Goal: Task Accomplishment & Management: Use online tool/utility

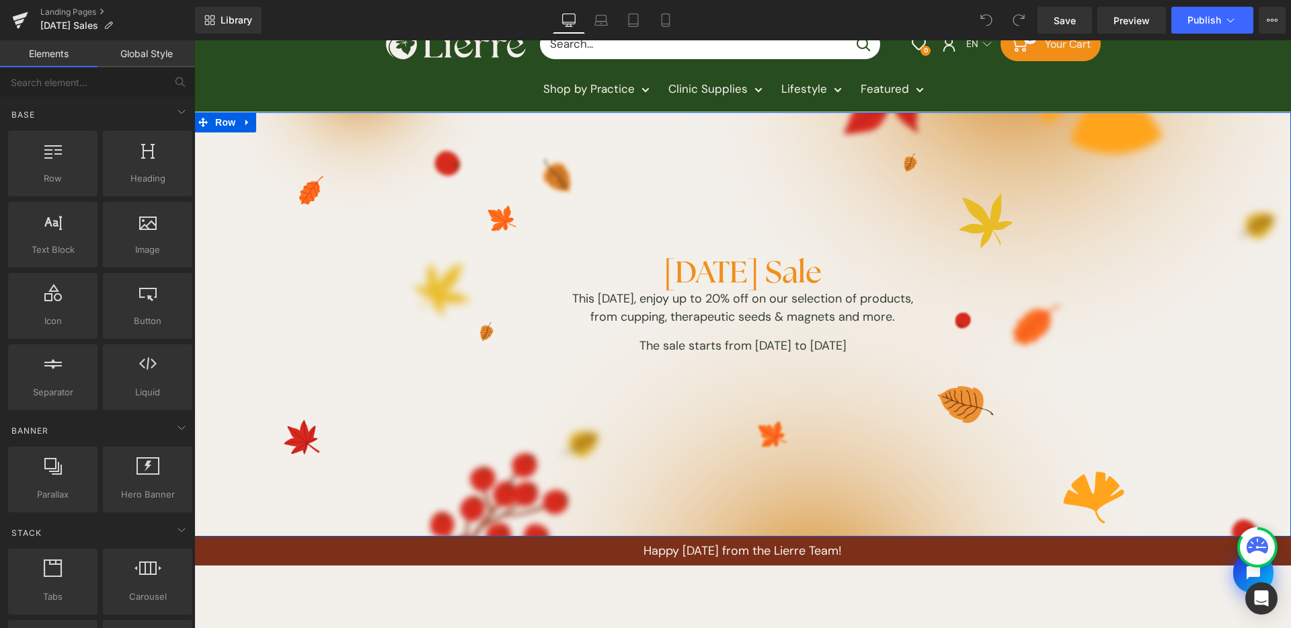
scroll to position [32, 0]
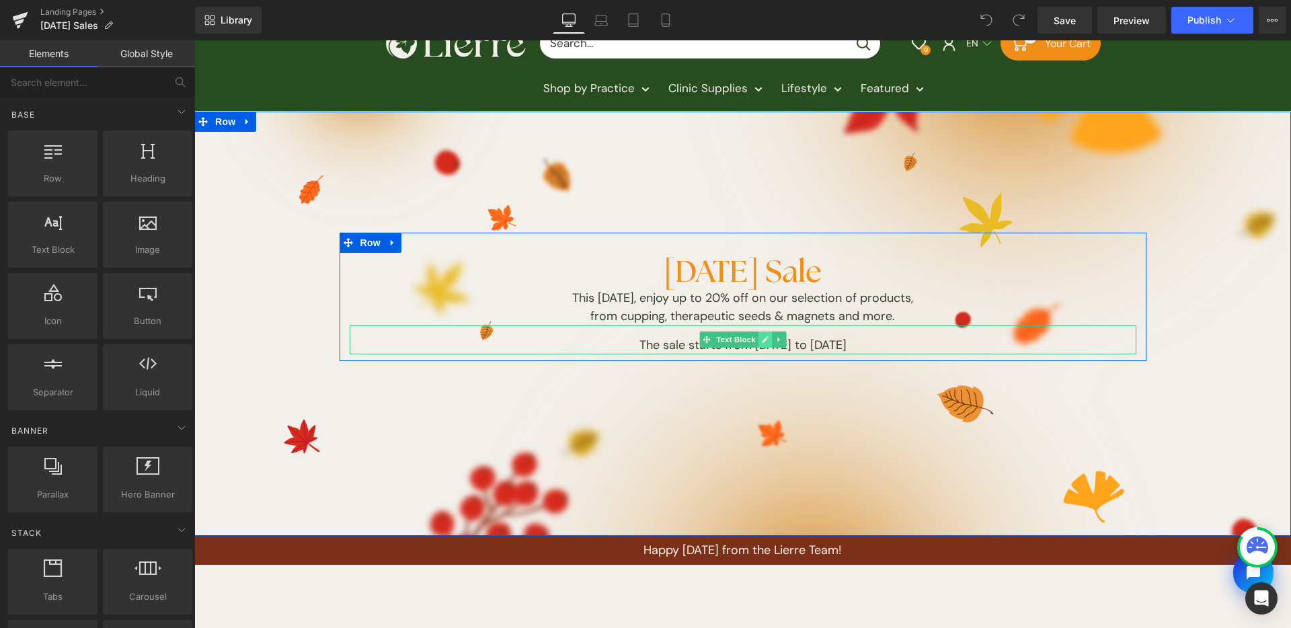
click at [762, 343] on icon at bounding box center [765, 339] width 7 height 7
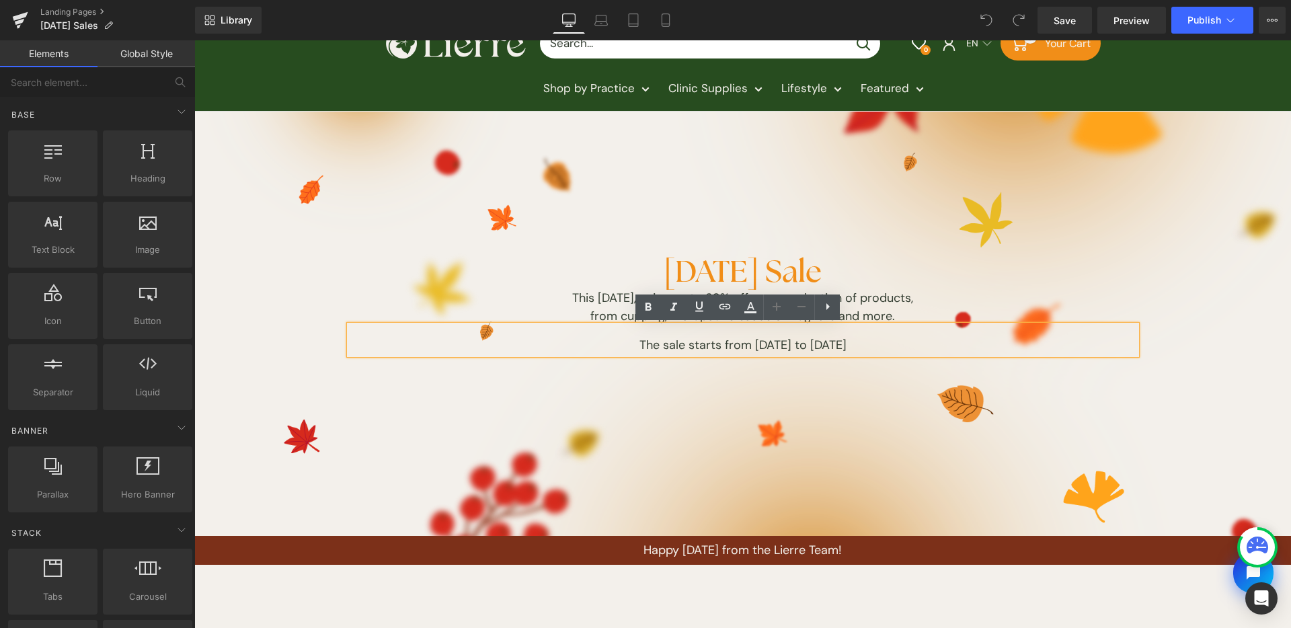
drag, startPoint x: 800, startPoint y: 345, endPoint x: 917, endPoint y: 345, distance: 117.0
click at [800, 345] on p "The sale starts from [DATE] to [DATE]" at bounding box center [743, 345] width 787 height 18
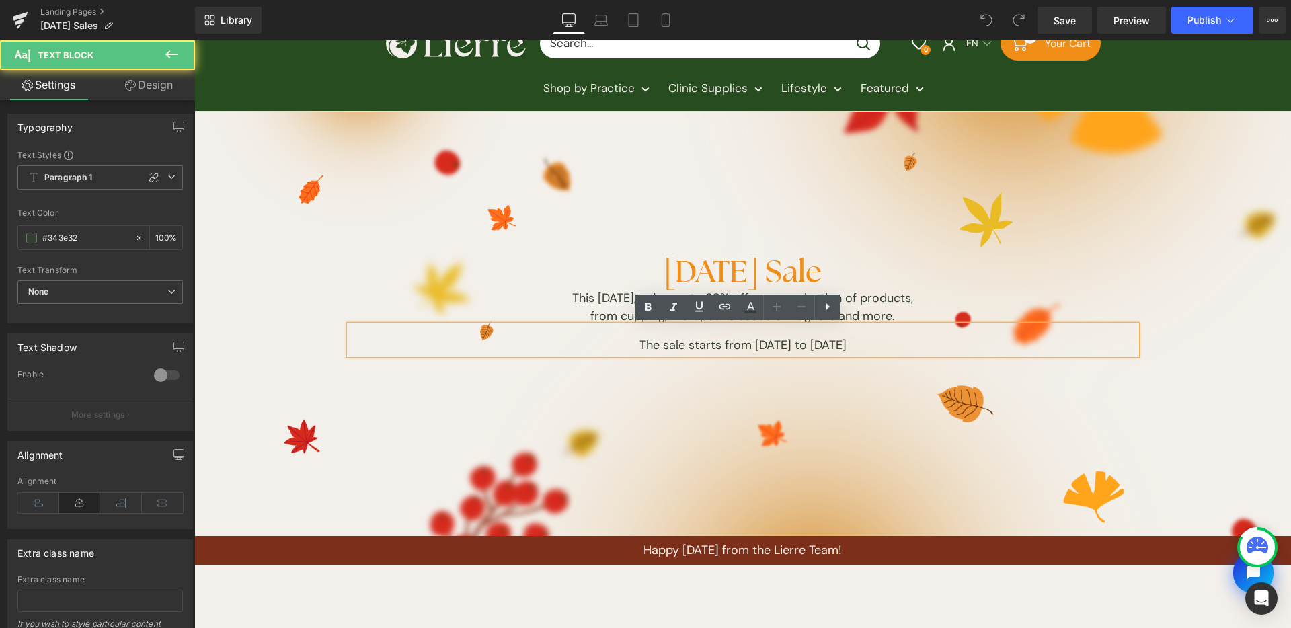
drag, startPoint x: 917, startPoint y: 344, endPoint x: 656, endPoint y: 329, distance: 261.4
click at [566, 329] on div "The sale starts from [DATE] to [DATE]" at bounding box center [743, 340] width 787 height 29
click at [749, 447] on div "[DATE] Sale Heading This [DATE], enjoy up to 20% off on our selection of produc…" at bounding box center [742, 330] width 1097 height 397
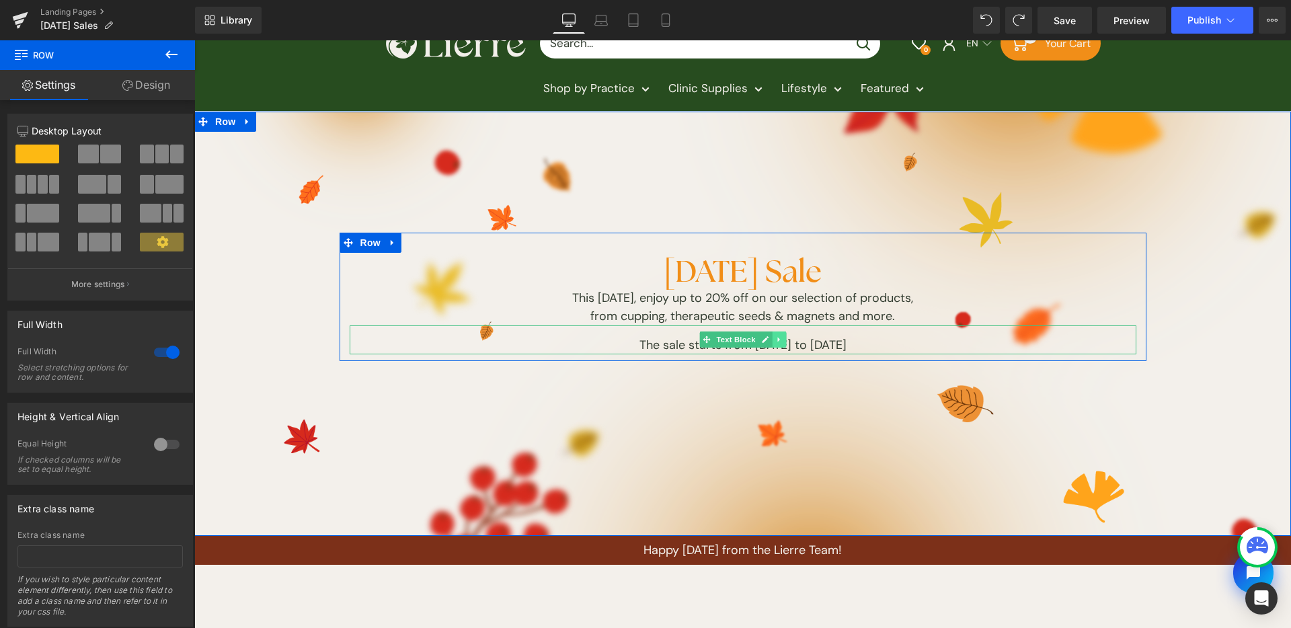
click at [775, 338] on icon at bounding box center [778, 340] width 7 height 8
click at [784, 340] on link at bounding box center [786, 340] width 14 height 16
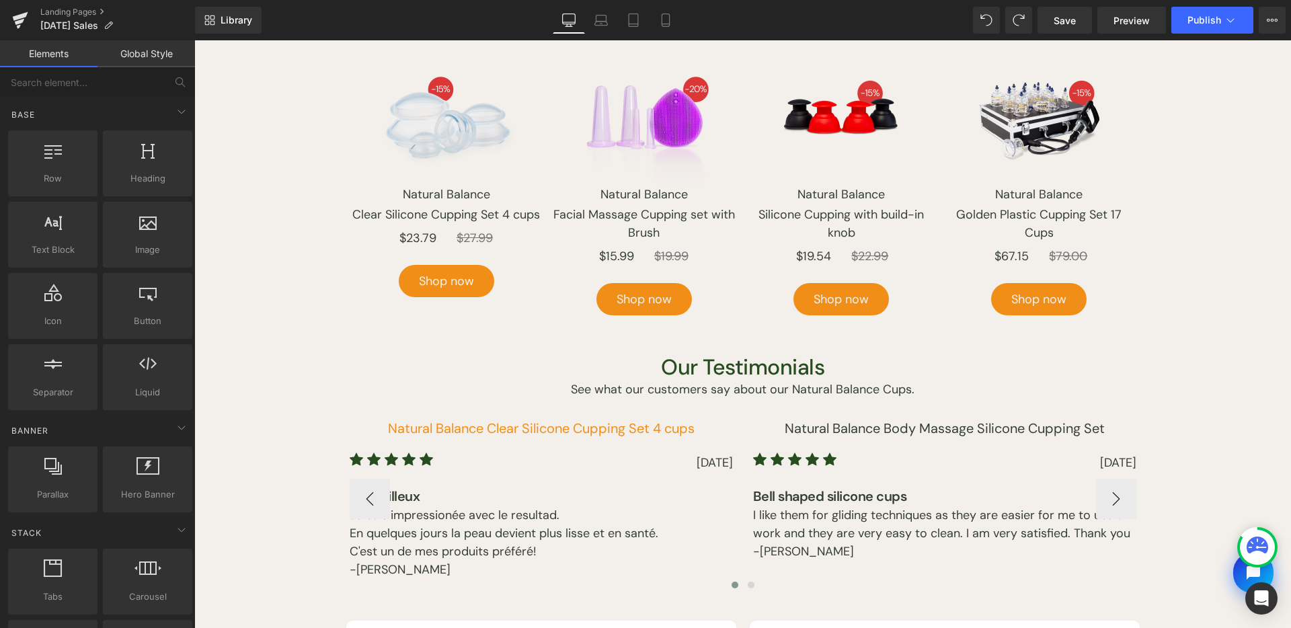
scroll to position [845, 0]
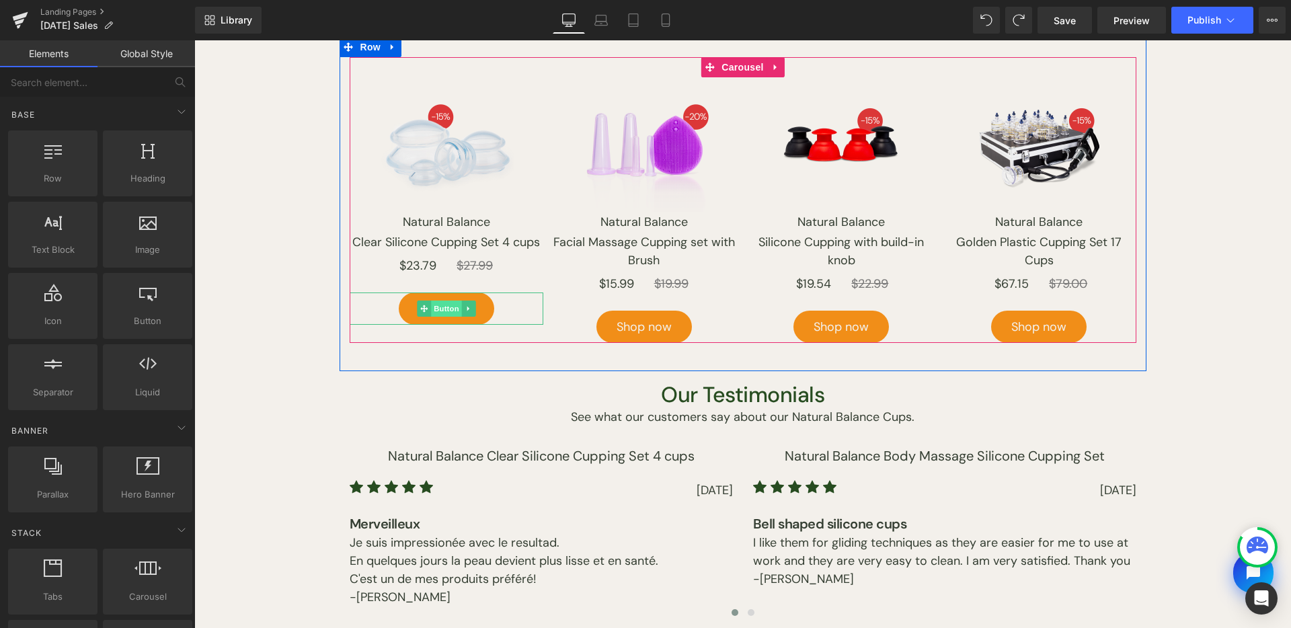
click at [440, 307] on span "Button" at bounding box center [446, 309] width 31 height 16
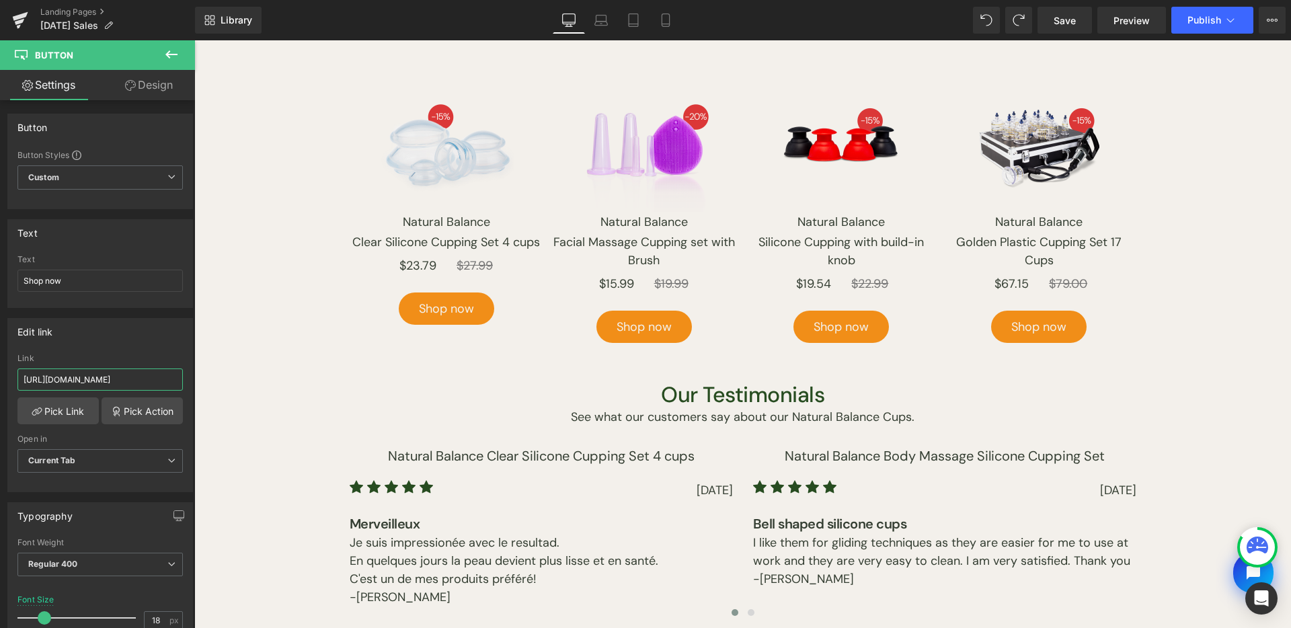
scroll to position [0, 105]
drag, startPoint x: 315, startPoint y: 421, endPoint x: 204, endPoint y: 382, distance: 117.0
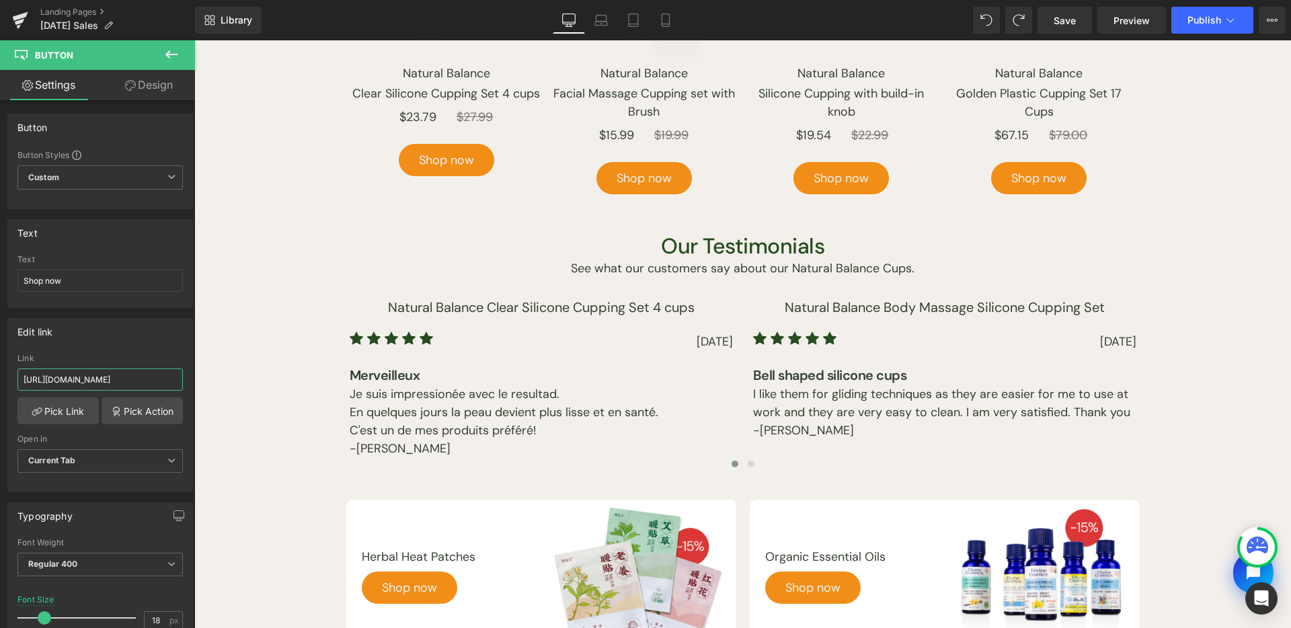
scroll to position [1037, 0]
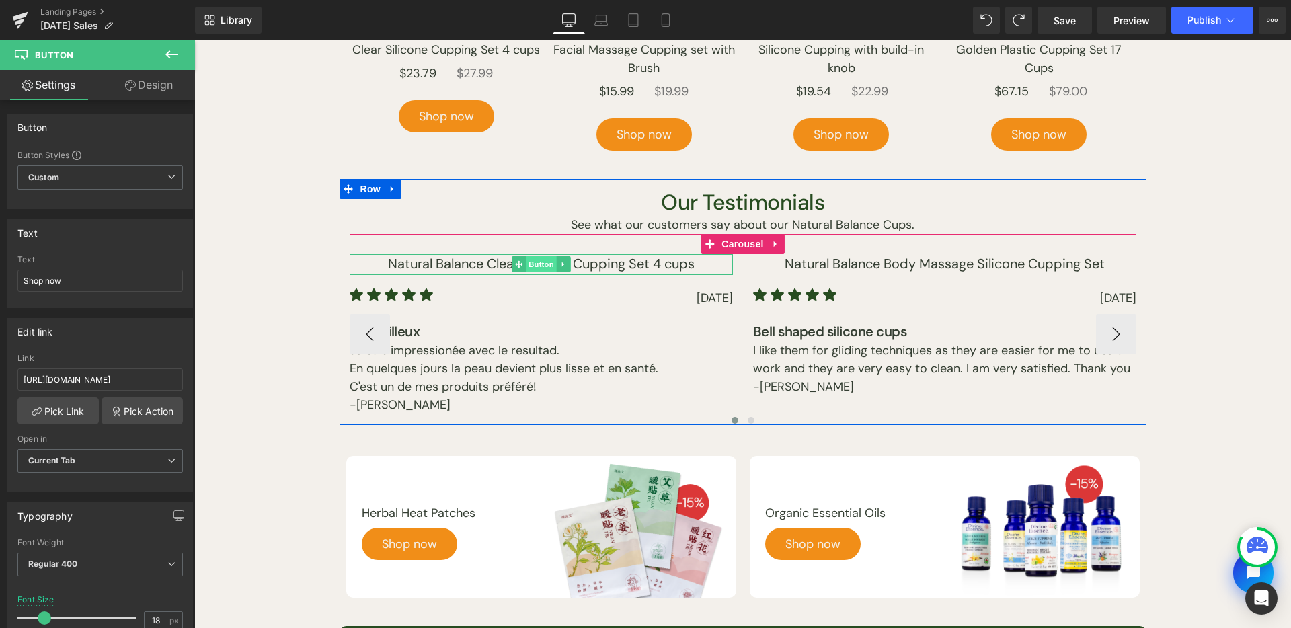
click at [526, 270] on span "Button" at bounding box center [541, 264] width 31 height 16
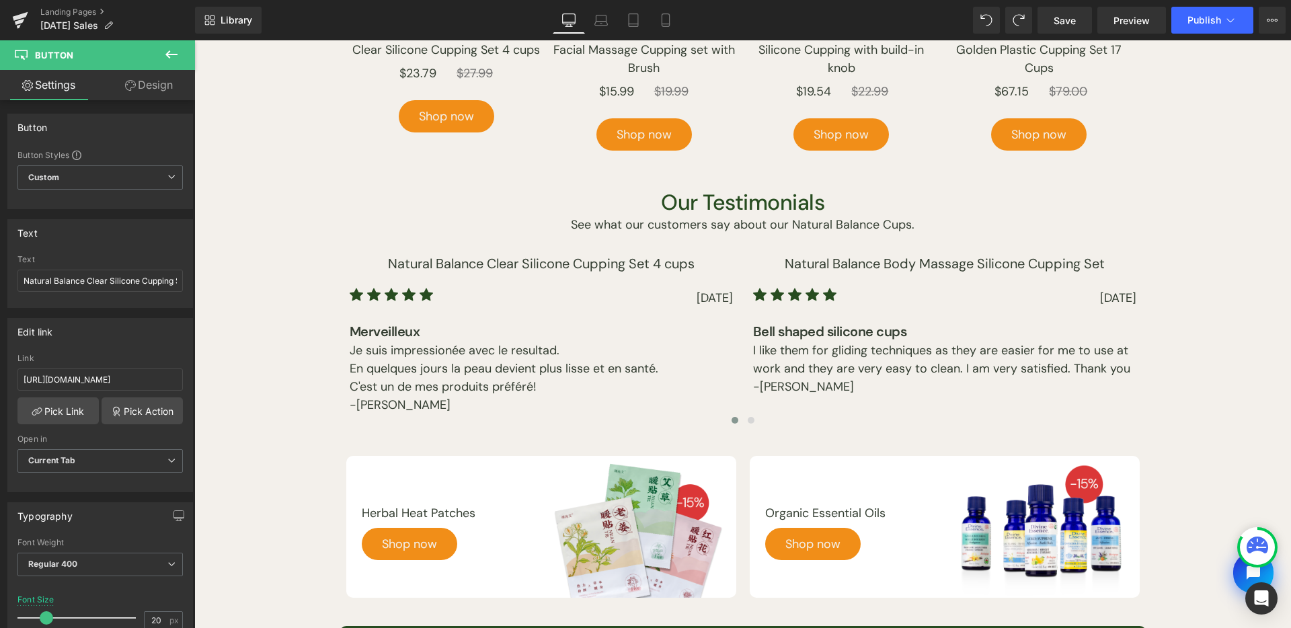
scroll to position [3, 0]
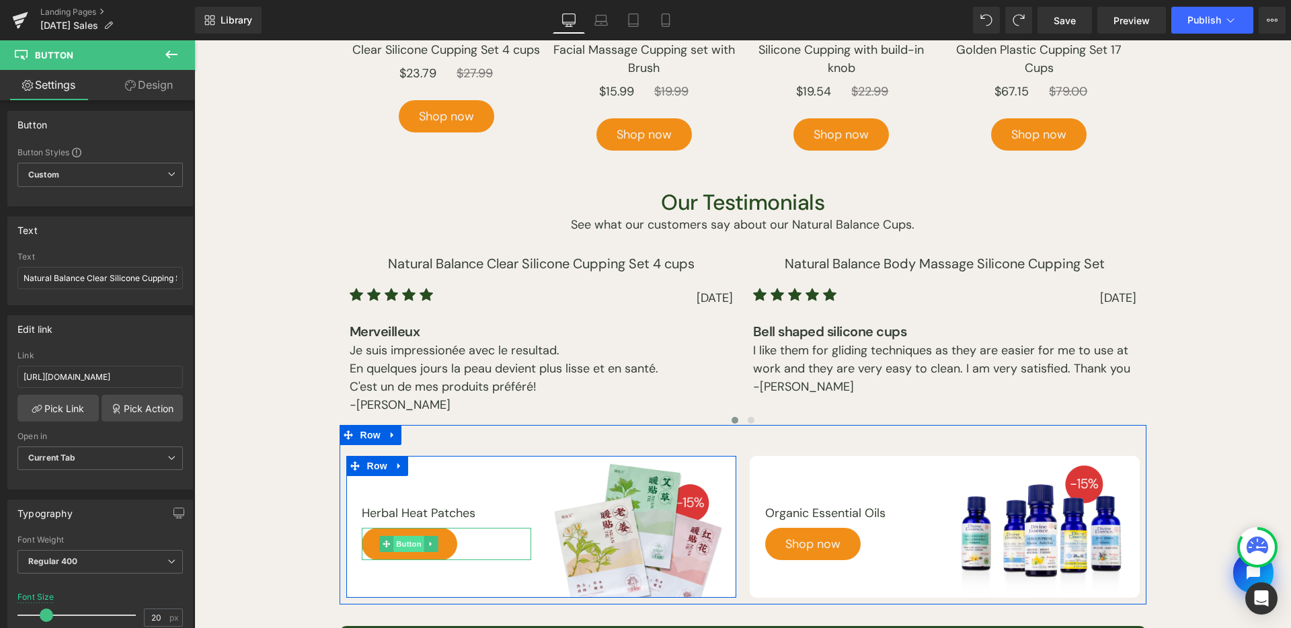
click at [397, 541] on span "Button" at bounding box center [409, 544] width 31 height 16
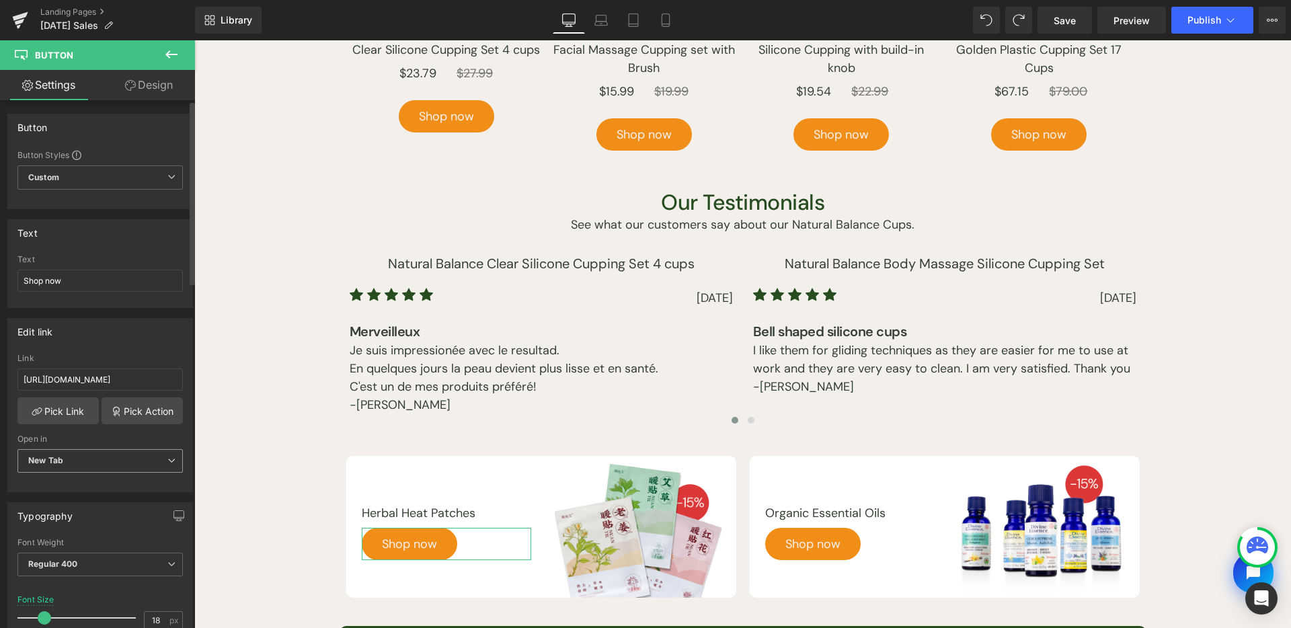
click at [112, 462] on span "New Tab" at bounding box center [99, 461] width 165 height 24
click at [112, 480] on li "Current Tab" at bounding box center [97, 485] width 160 height 20
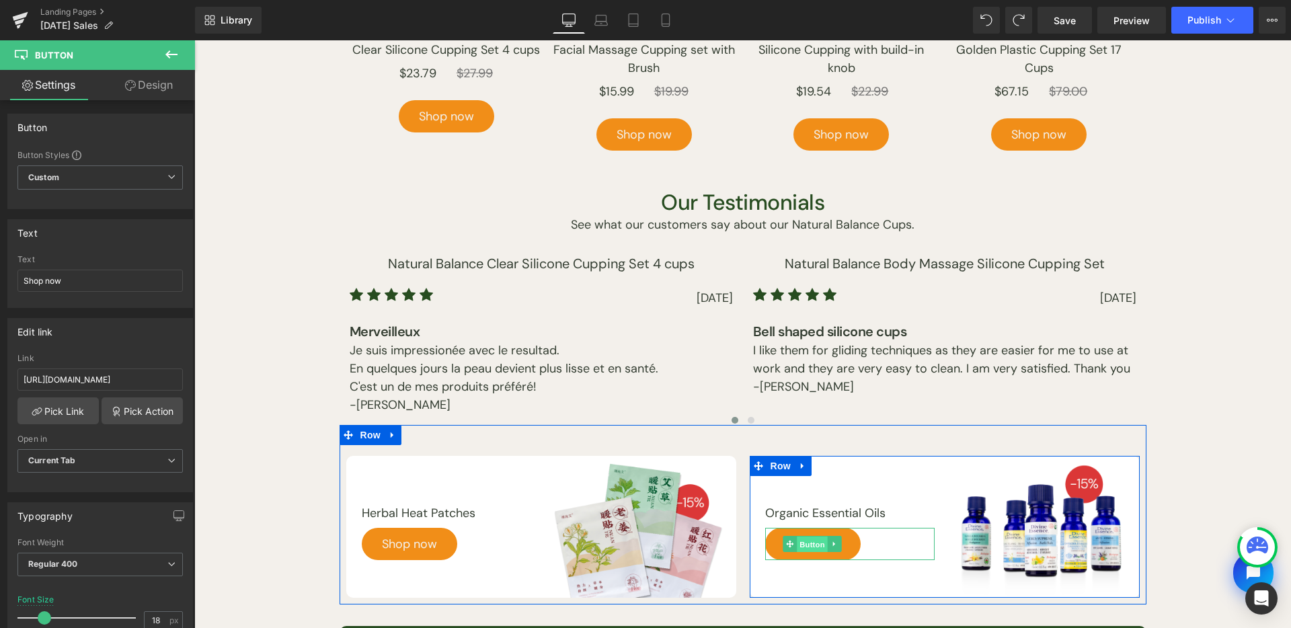
click at [802, 545] on span "Button" at bounding box center [813, 545] width 31 height 16
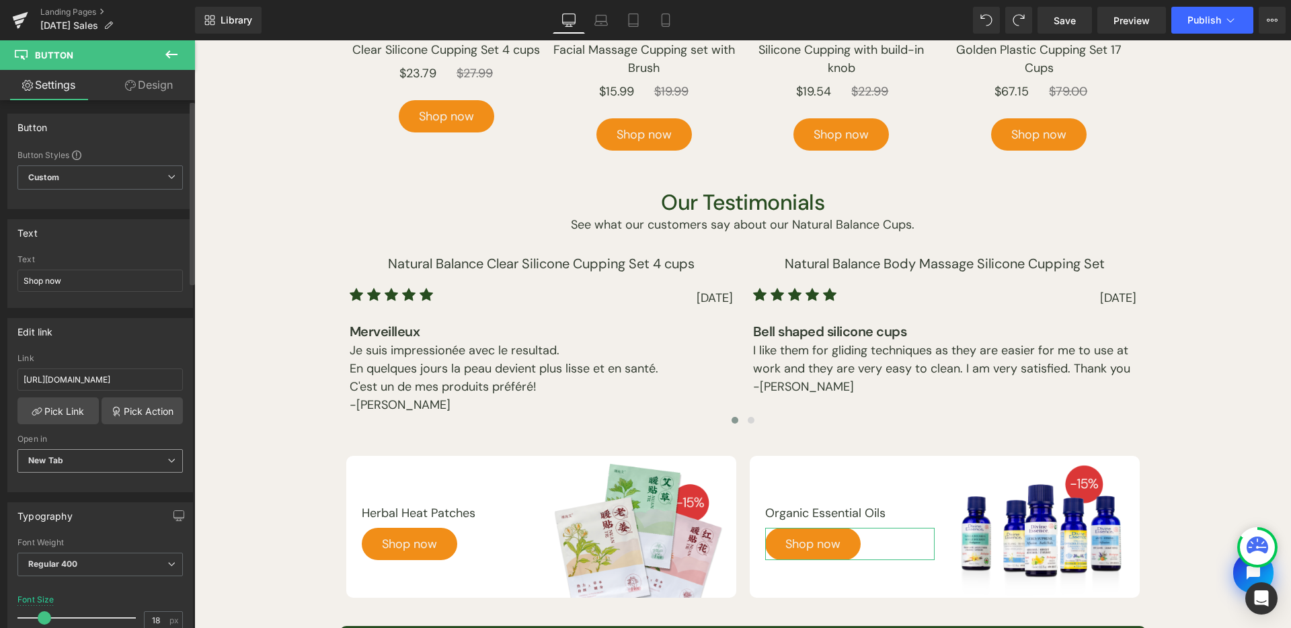
click at [96, 467] on span "New Tab" at bounding box center [99, 461] width 165 height 24
click at [97, 479] on li "Current Tab" at bounding box center [97, 485] width 160 height 20
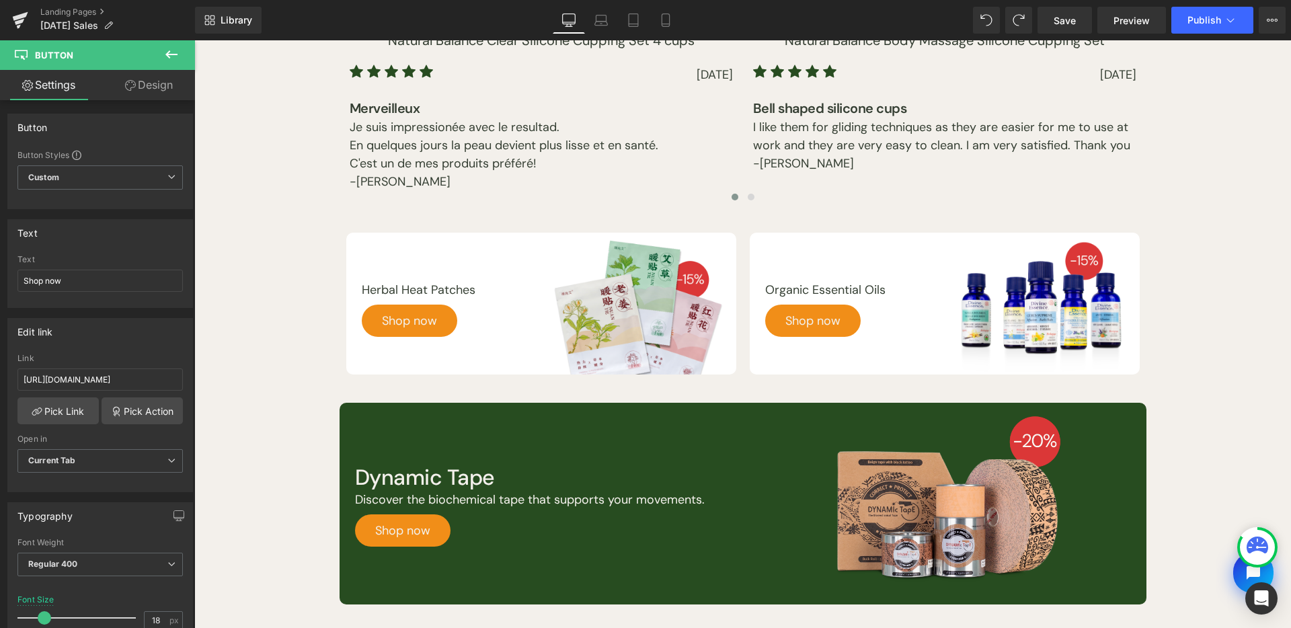
scroll to position [1336, 0]
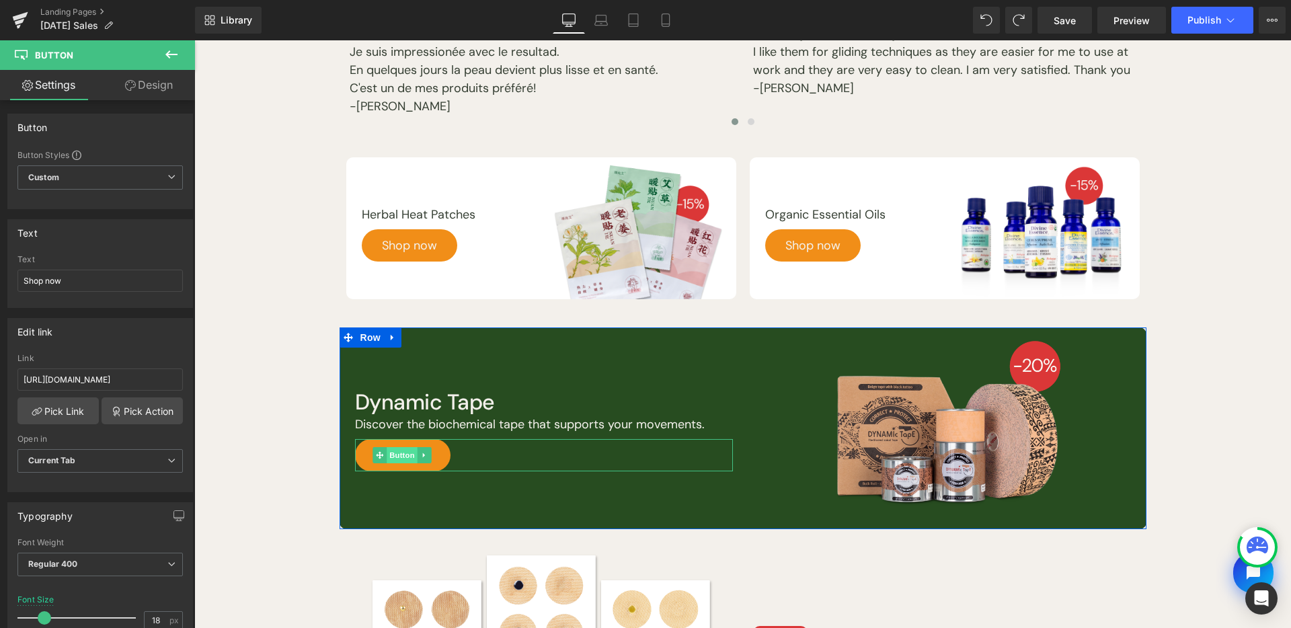
click at [397, 450] on span "Button" at bounding box center [402, 455] width 31 height 16
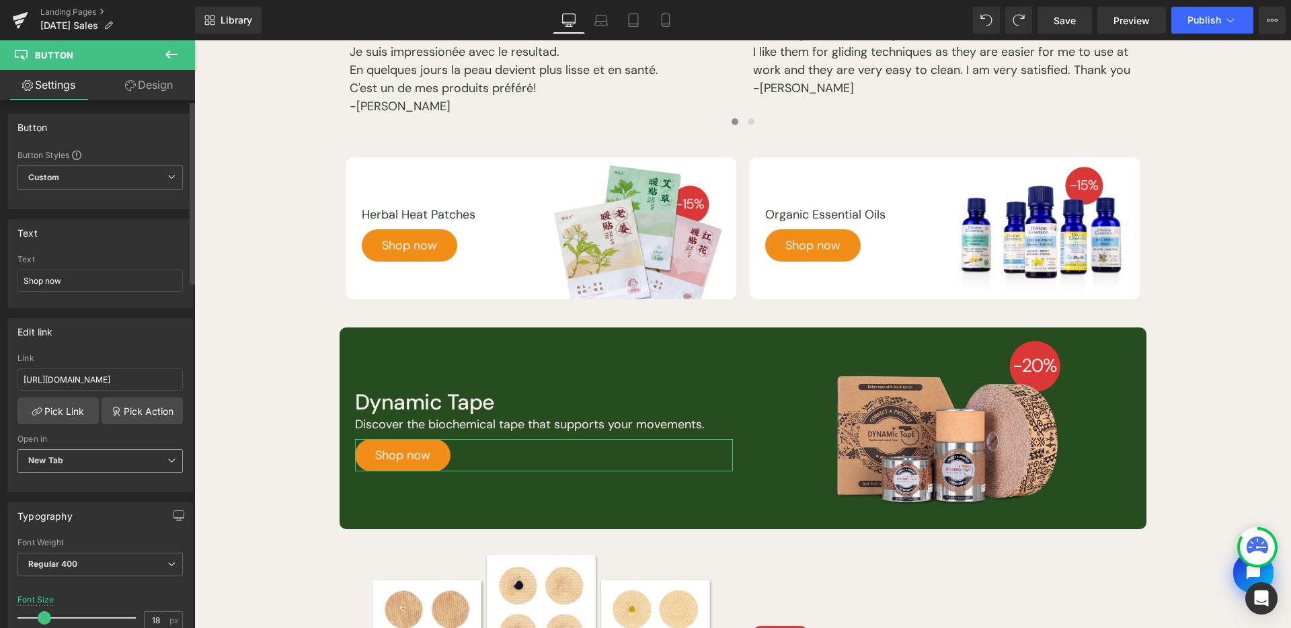
click at [112, 459] on span "New Tab" at bounding box center [99, 461] width 165 height 24
drag, startPoint x: 798, startPoint y: 395, endPoint x: 108, endPoint y: 480, distance: 695.2
click at [108, 480] on li "Current Tab" at bounding box center [97, 485] width 160 height 20
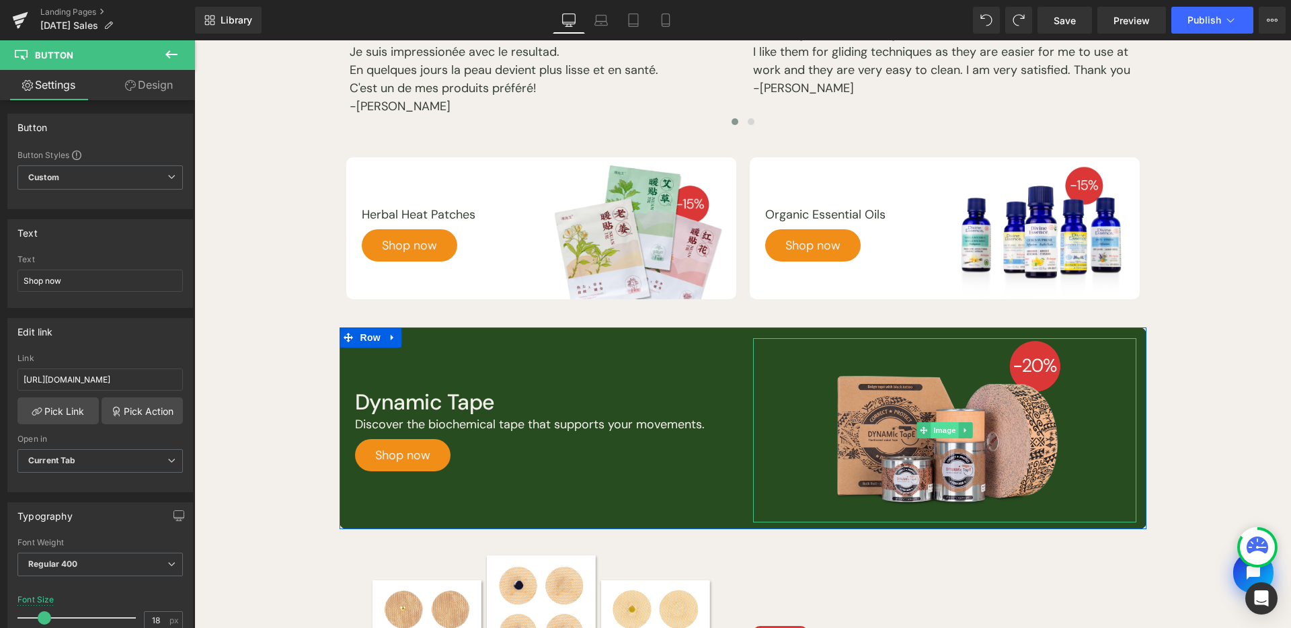
click at [946, 429] on span "Image" at bounding box center [945, 430] width 28 height 16
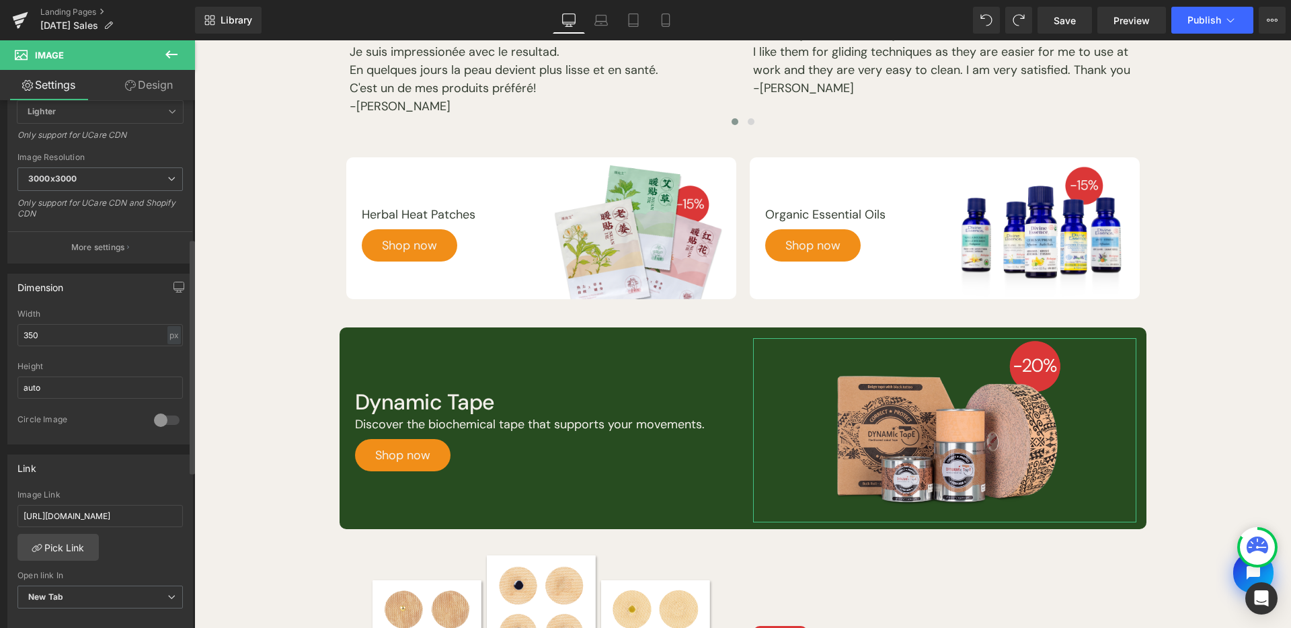
scroll to position [310, 0]
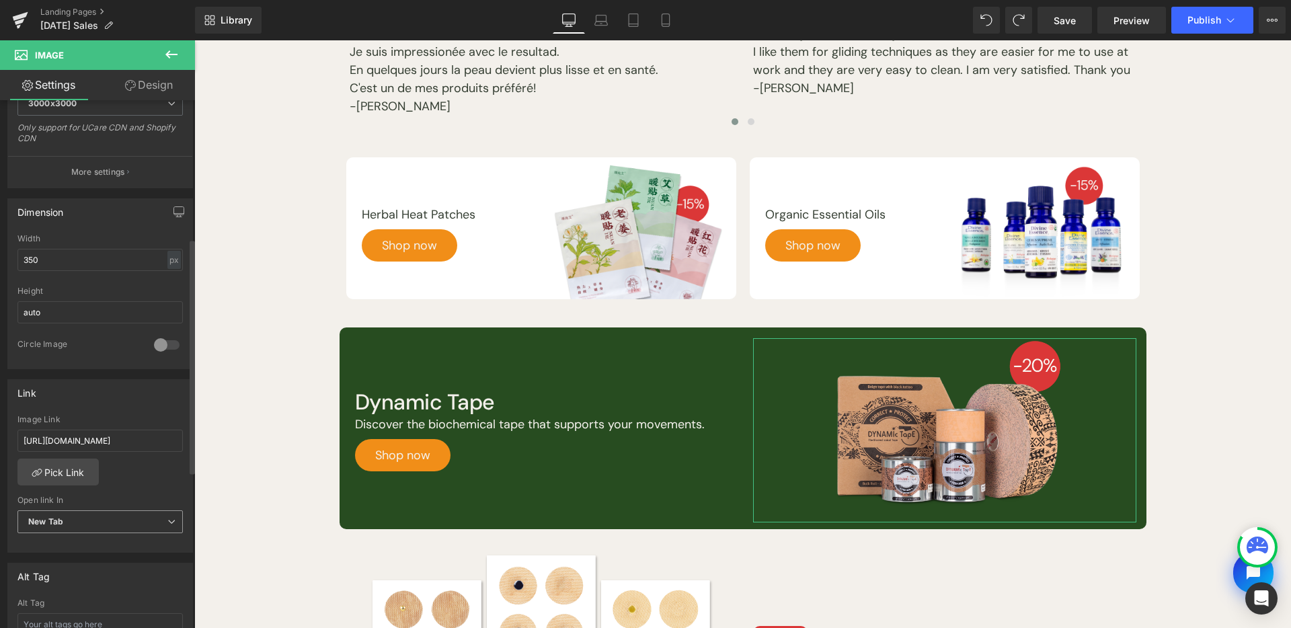
click at [79, 531] on span "New Tab" at bounding box center [99, 522] width 165 height 24
drag, startPoint x: 86, startPoint y: 539, endPoint x: 394, endPoint y: 241, distance: 428.1
click at [86, 539] on li "Current Tab" at bounding box center [97, 545] width 160 height 20
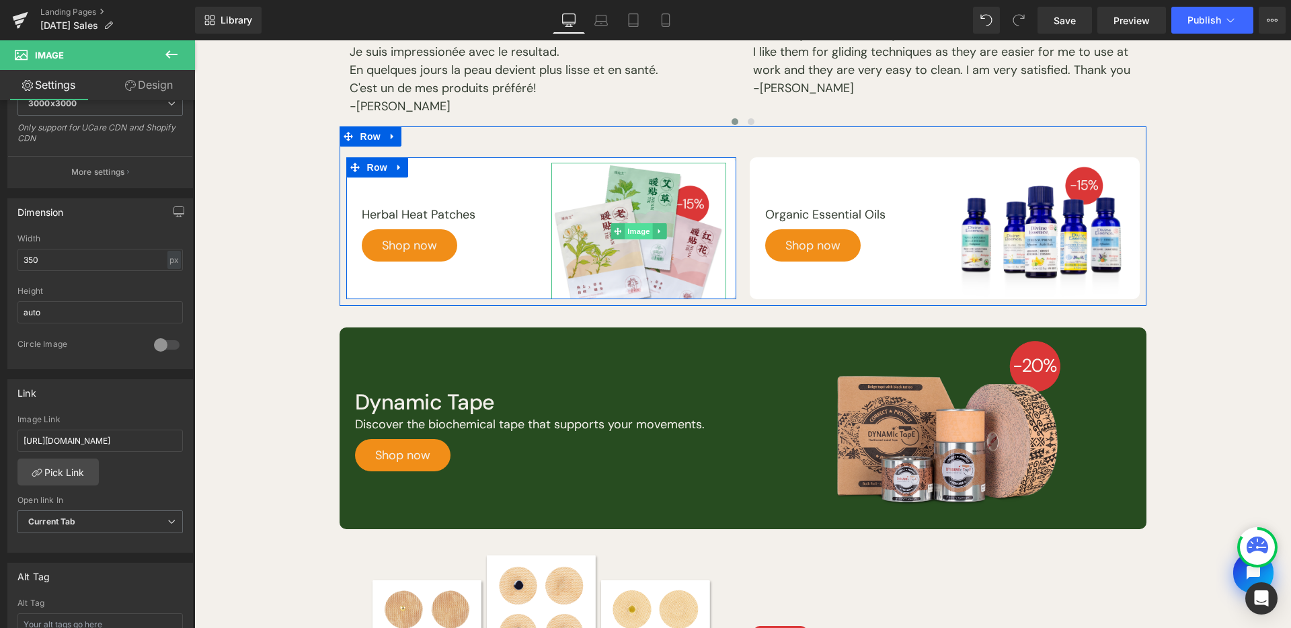
click at [630, 235] on span "Image" at bounding box center [639, 231] width 28 height 16
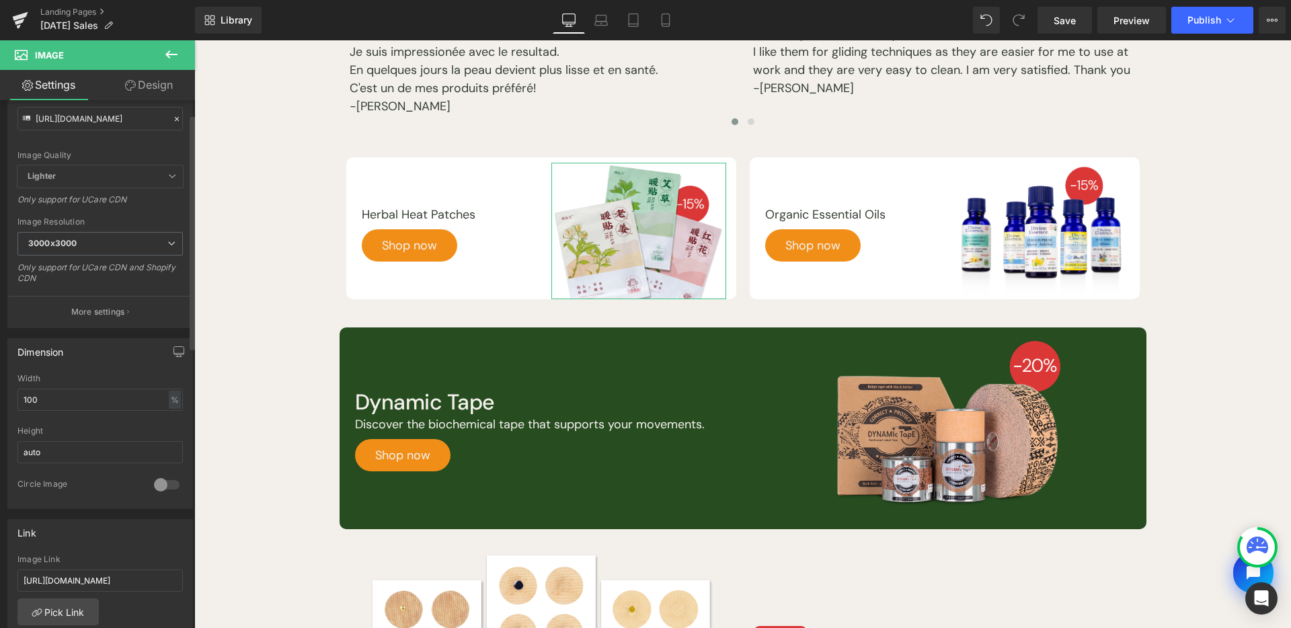
scroll to position [615, 0]
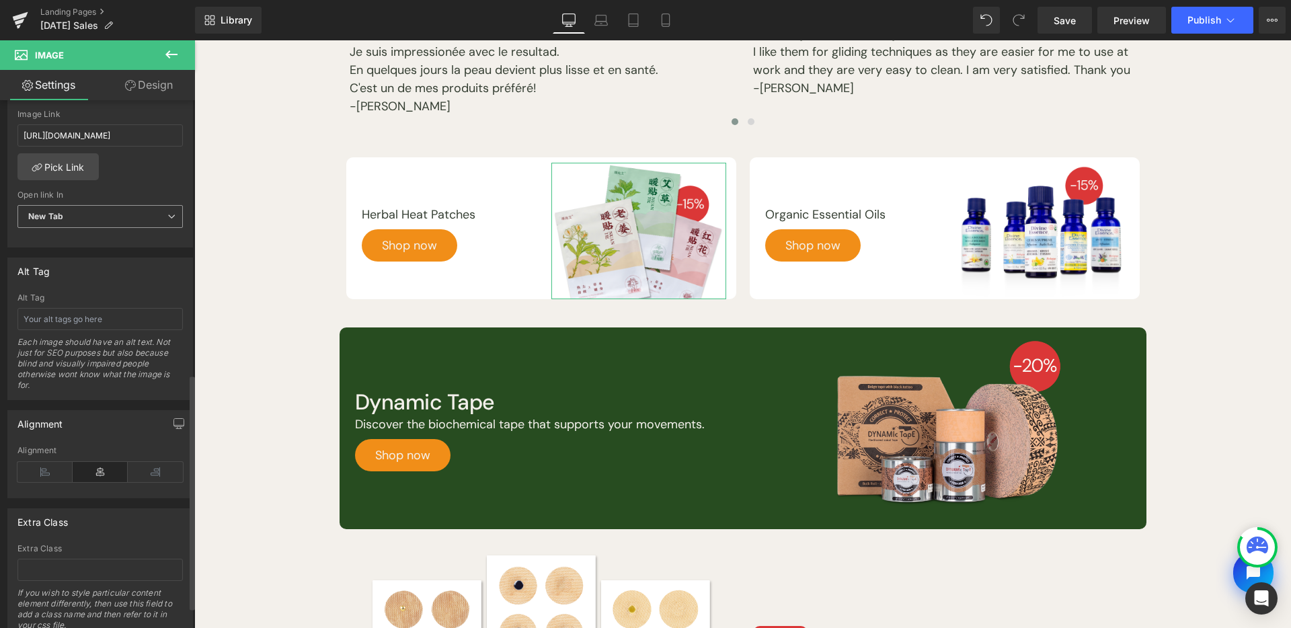
click at [127, 211] on span "New Tab" at bounding box center [99, 217] width 165 height 24
click at [123, 230] on li "Current Tab" at bounding box center [97, 240] width 160 height 20
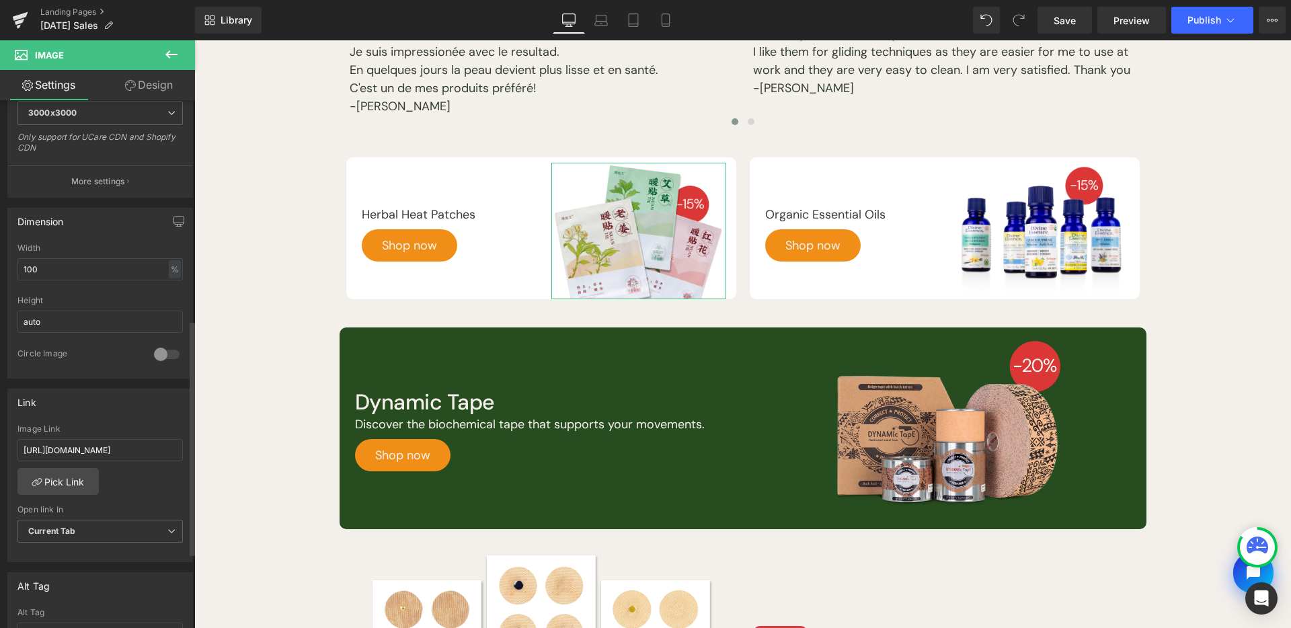
scroll to position [285, 0]
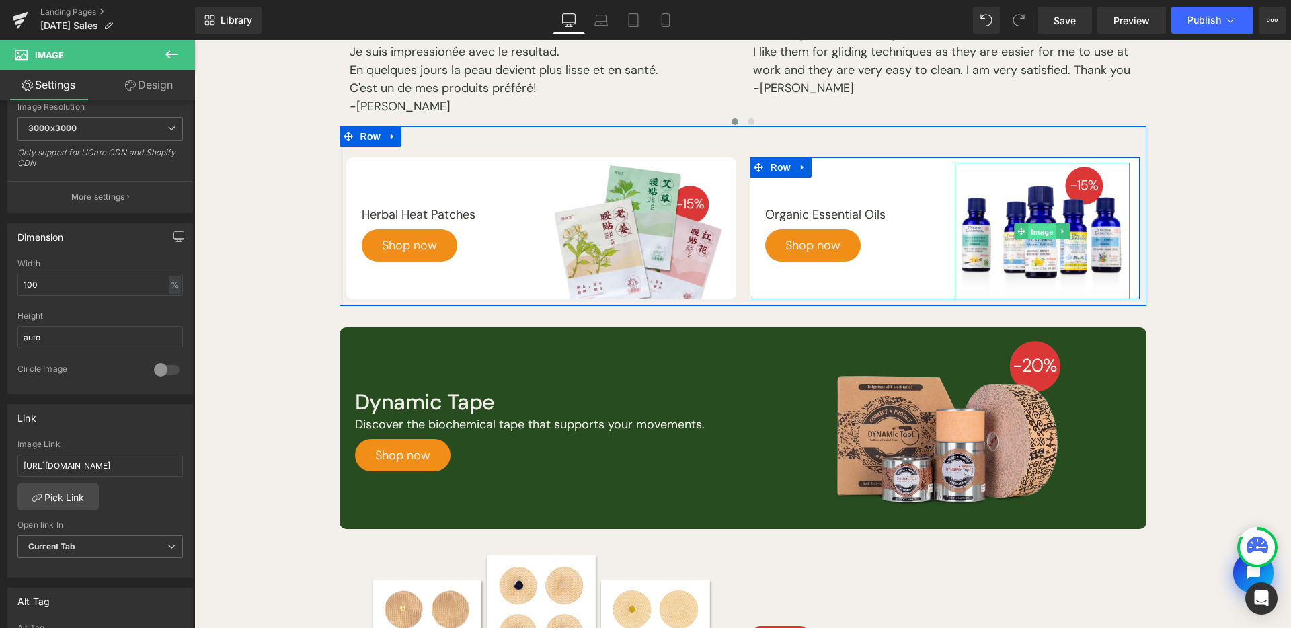
click at [1034, 230] on span "Image" at bounding box center [1042, 231] width 28 height 16
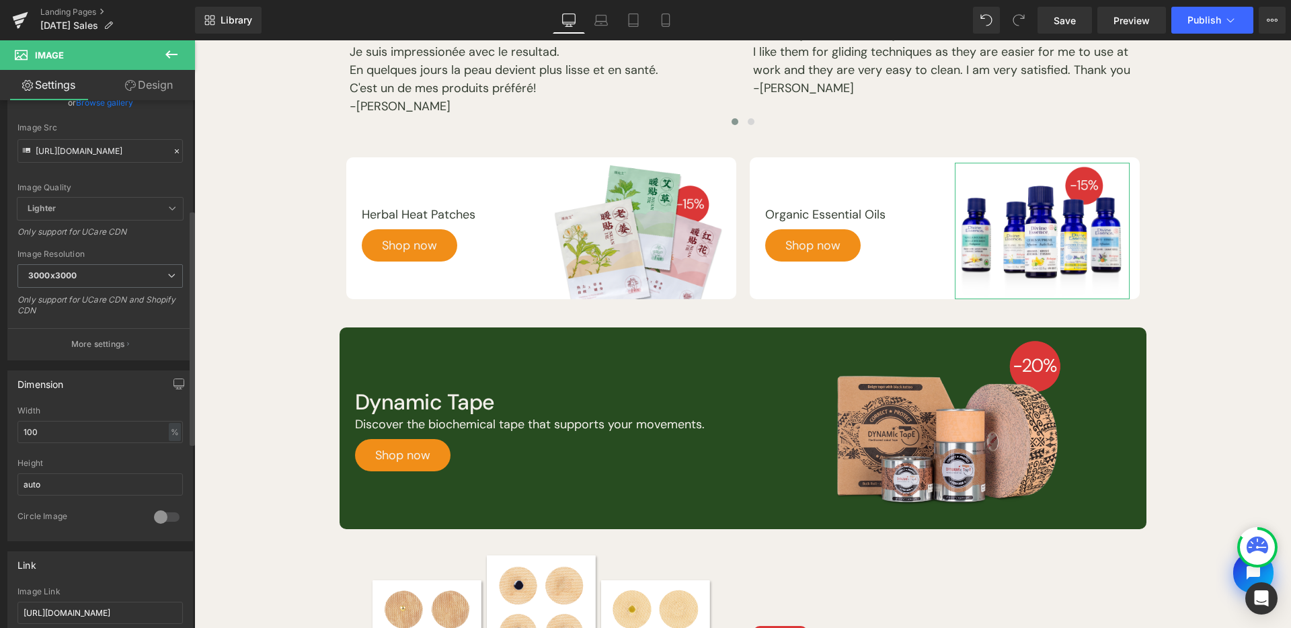
scroll to position [246, 0]
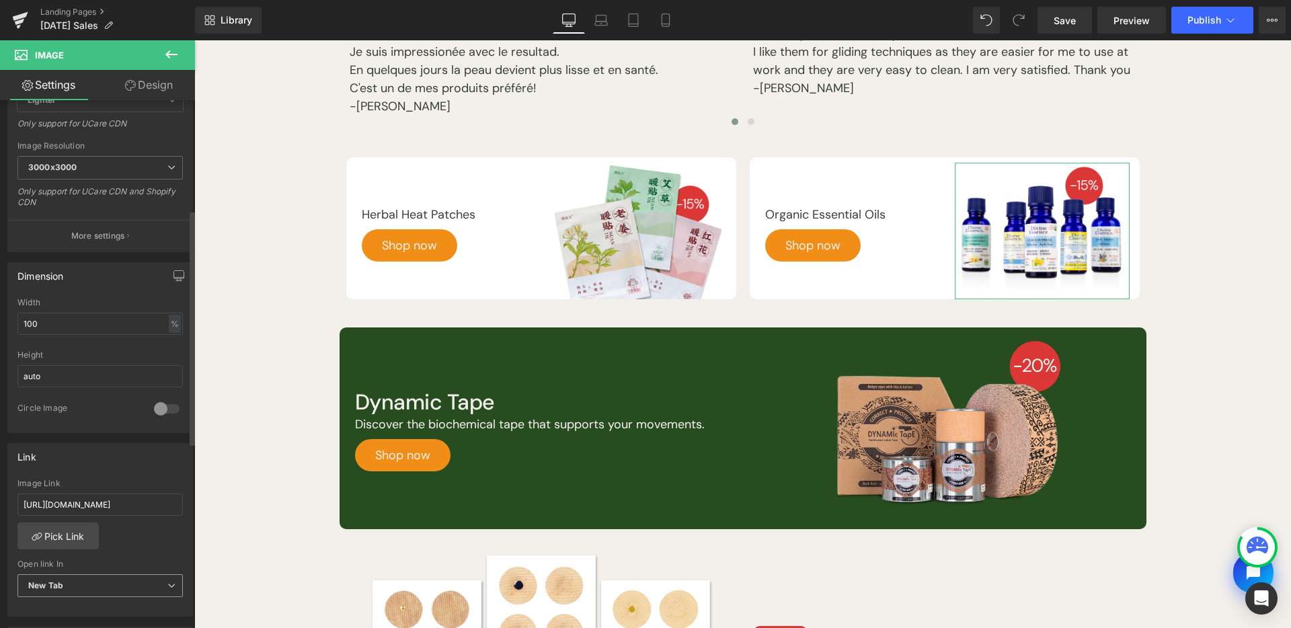
click at [73, 576] on span "New Tab" at bounding box center [99, 586] width 165 height 24
drag, startPoint x: 77, startPoint y: 599, endPoint x: 403, endPoint y: 307, distance: 438.2
click at [77, 599] on li "Current Tab" at bounding box center [97, 609] width 160 height 20
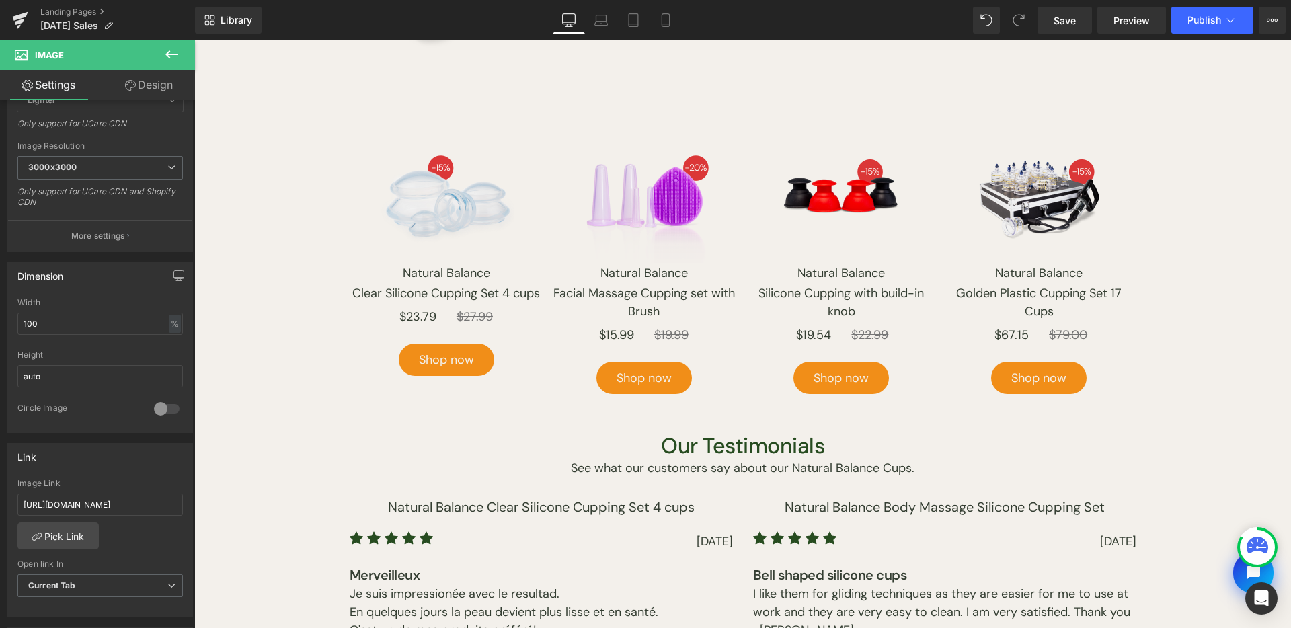
scroll to position [617, 0]
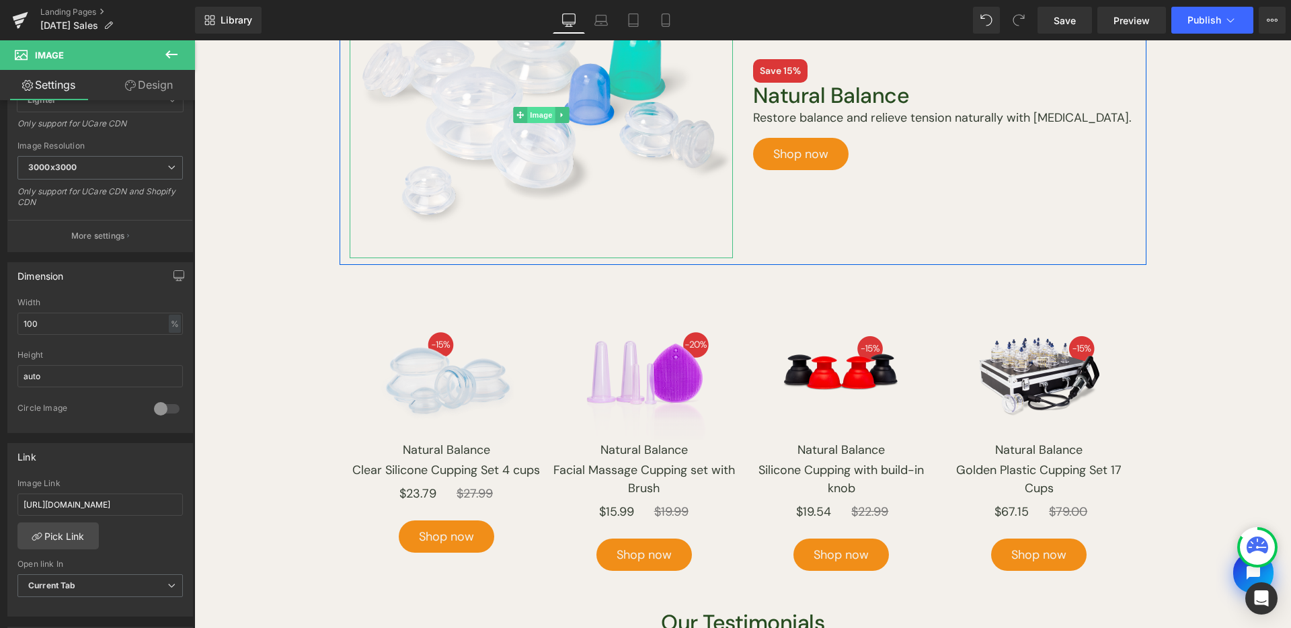
click at [535, 120] on span "Image" at bounding box center [541, 115] width 28 height 16
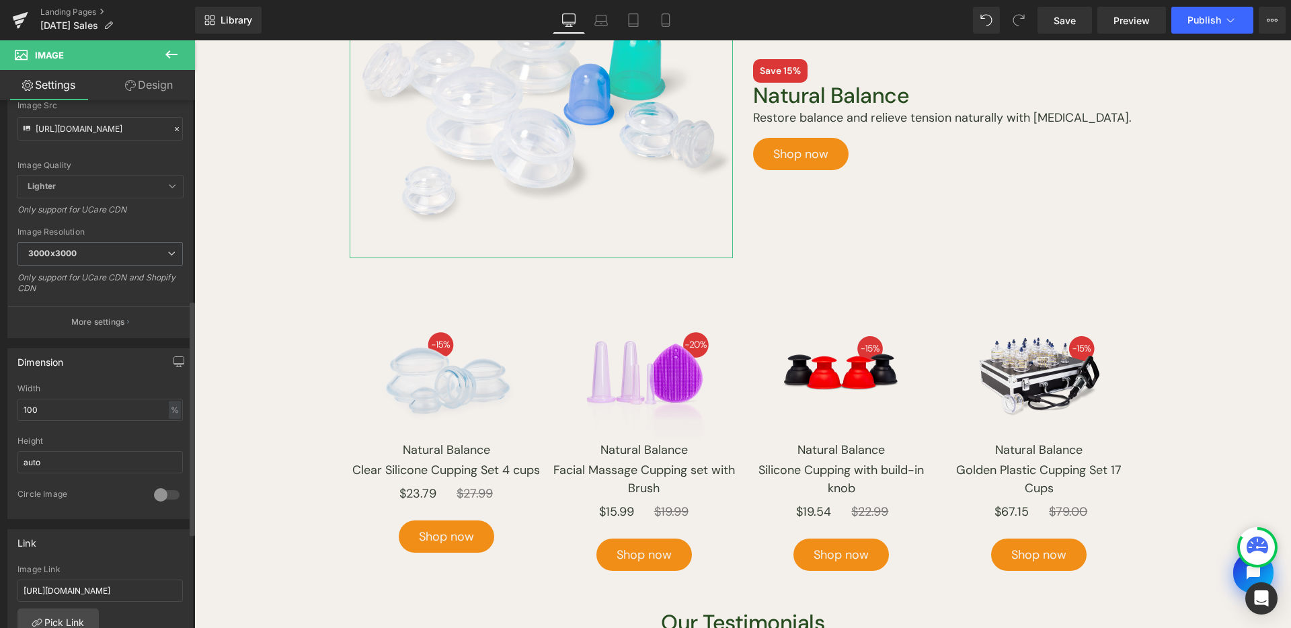
scroll to position [449, 0]
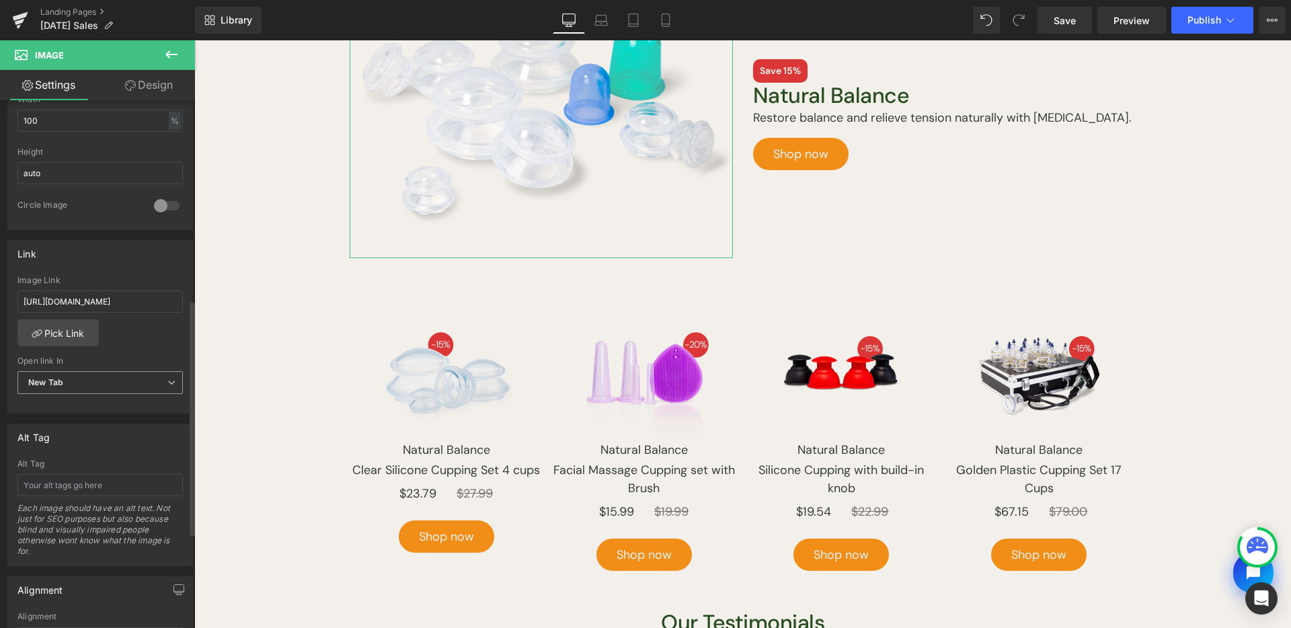
click at [89, 387] on span "New Tab" at bounding box center [99, 383] width 165 height 24
drag, startPoint x: 101, startPoint y: 410, endPoint x: 603, endPoint y: 110, distance: 585.1
click at [101, 410] on li "Current Tab" at bounding box center [97, 406] width 160 height 20
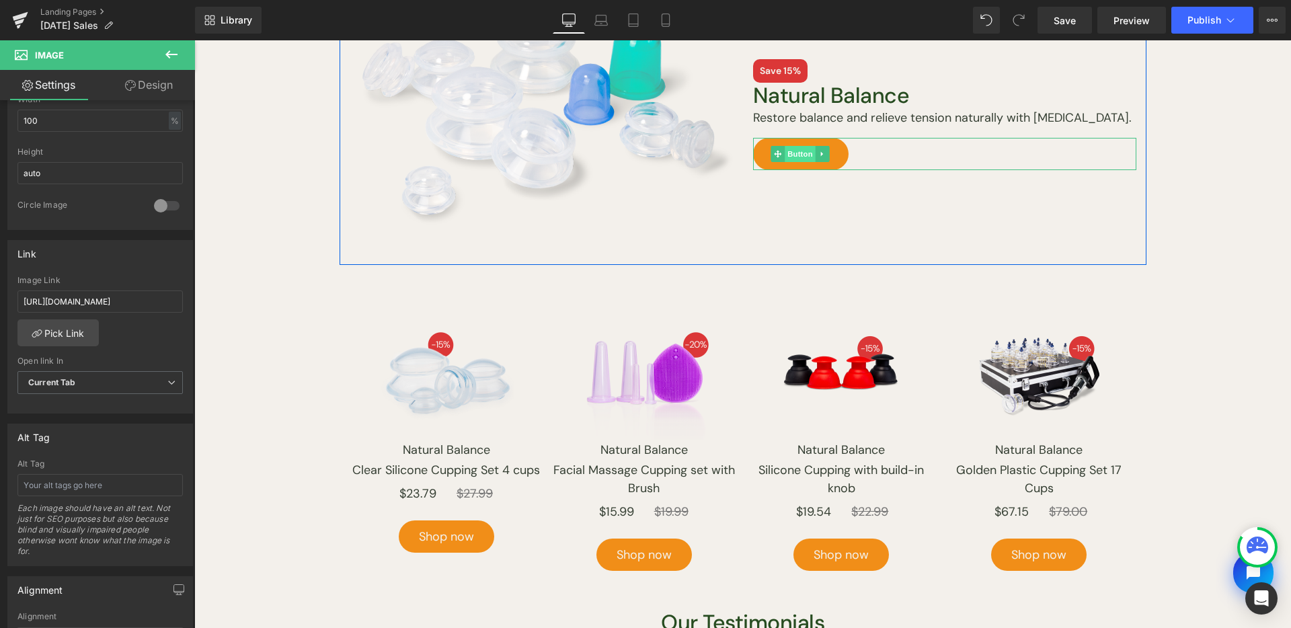
click at [795, 148] on span "Button" at bounding box center [801, 154] width 31 height 16
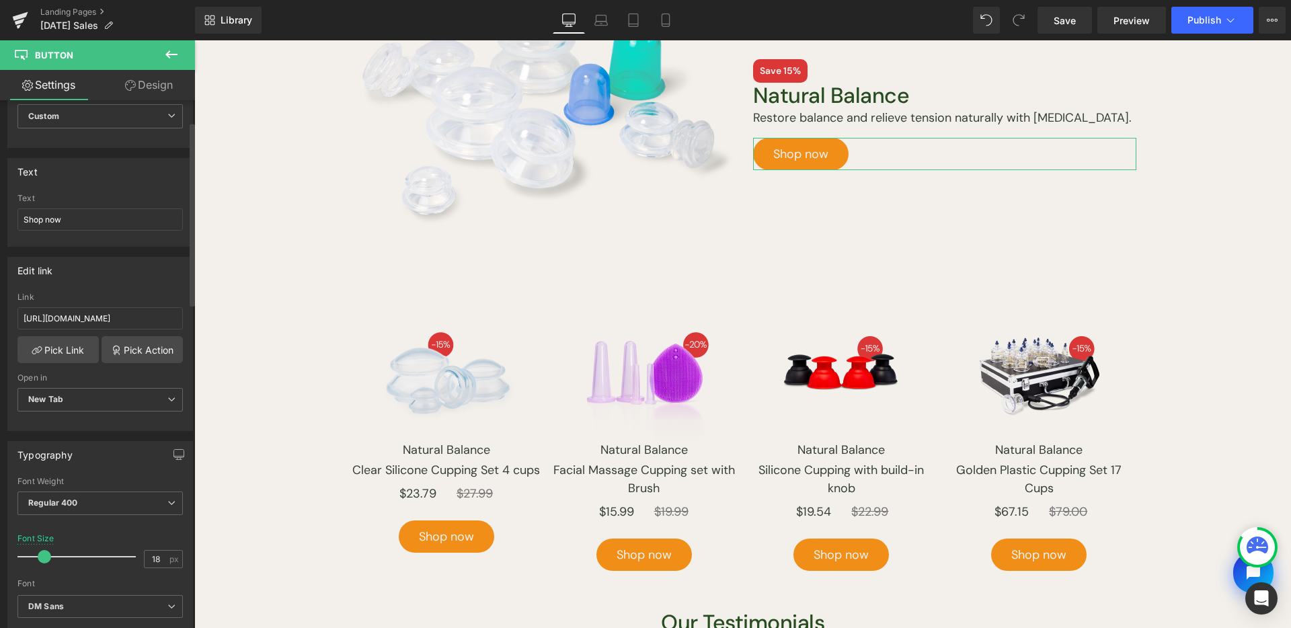
scroll to position [73, 0]
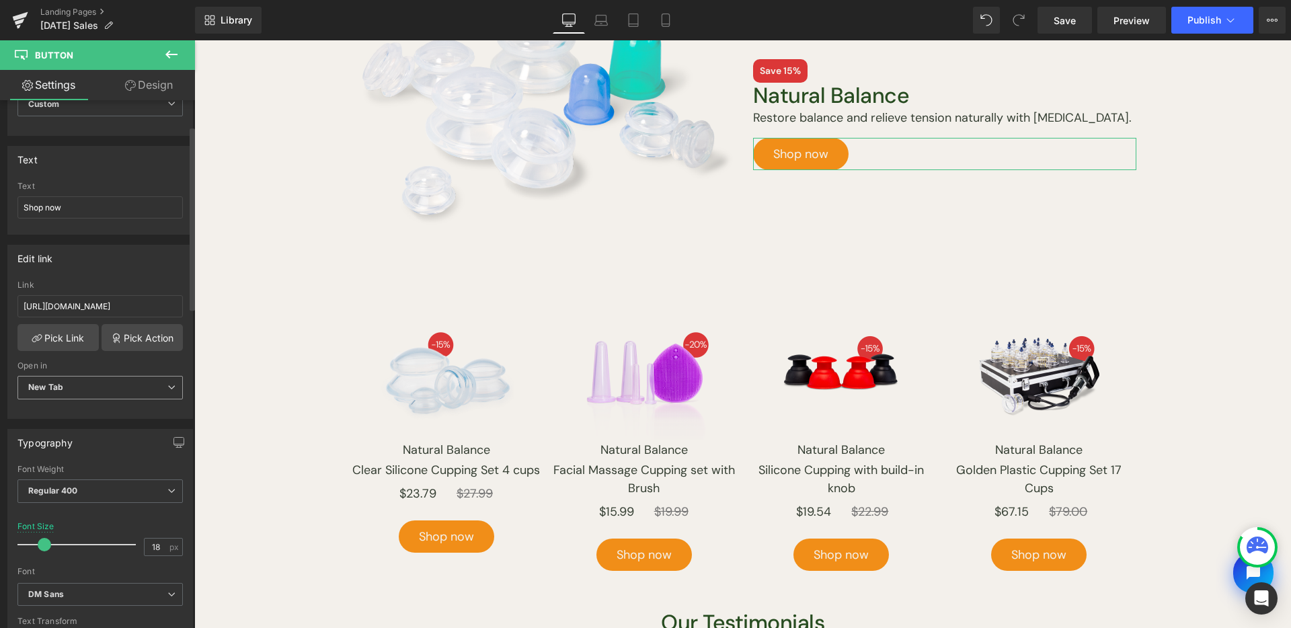
click at [101, 404] on div "New Tab Current Tab New Tab" at bounding box center [99, 391] width 165 height 30
click at [106, 394] on span "New Tab" at bounding box center [99, 388] width 165 height 24
click at [100, 410] on li "Current Tab" at bounding box center [97, 412] width 160 height 20
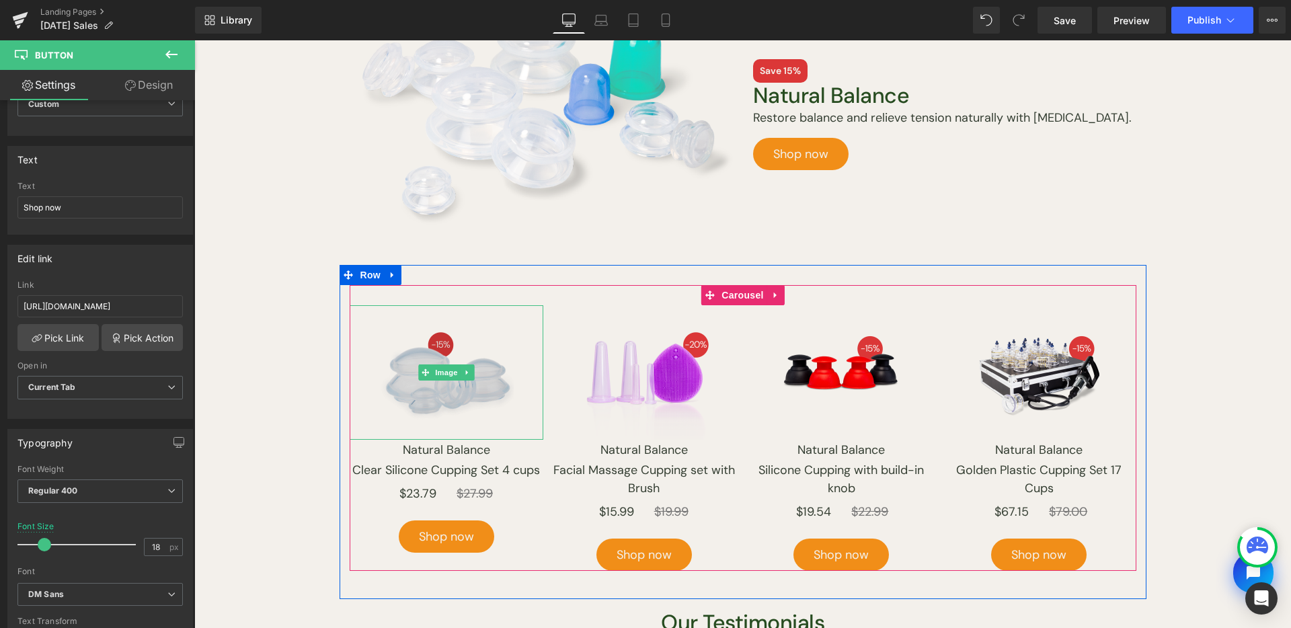
click at [442, 382] on img at bounding box center [446, 372] width 135 height 135
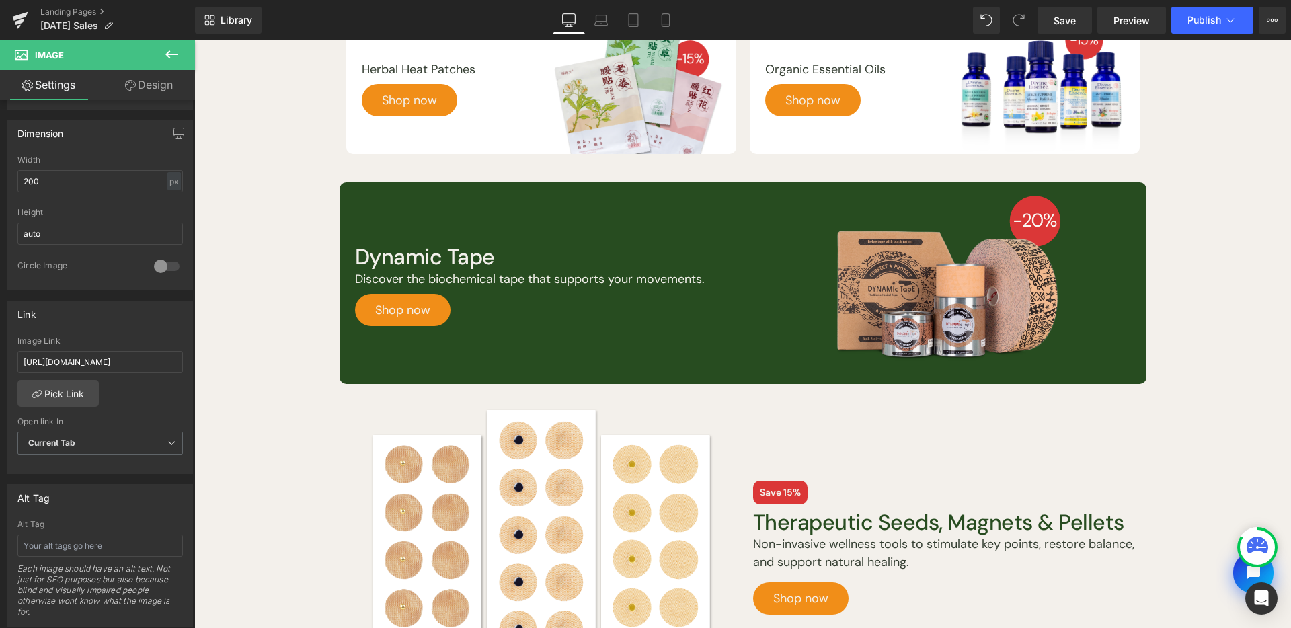
scroll to position [1494, 0]
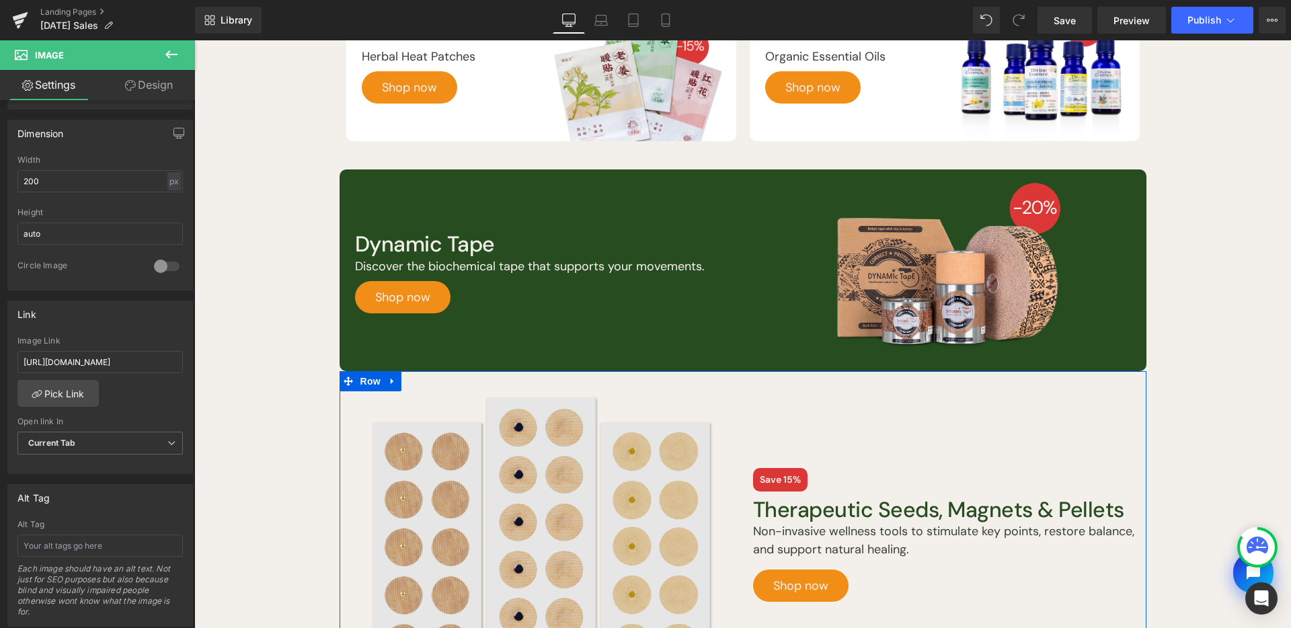
click at [531, 545] on img at bounding box center [541, 535] width 383 height 288
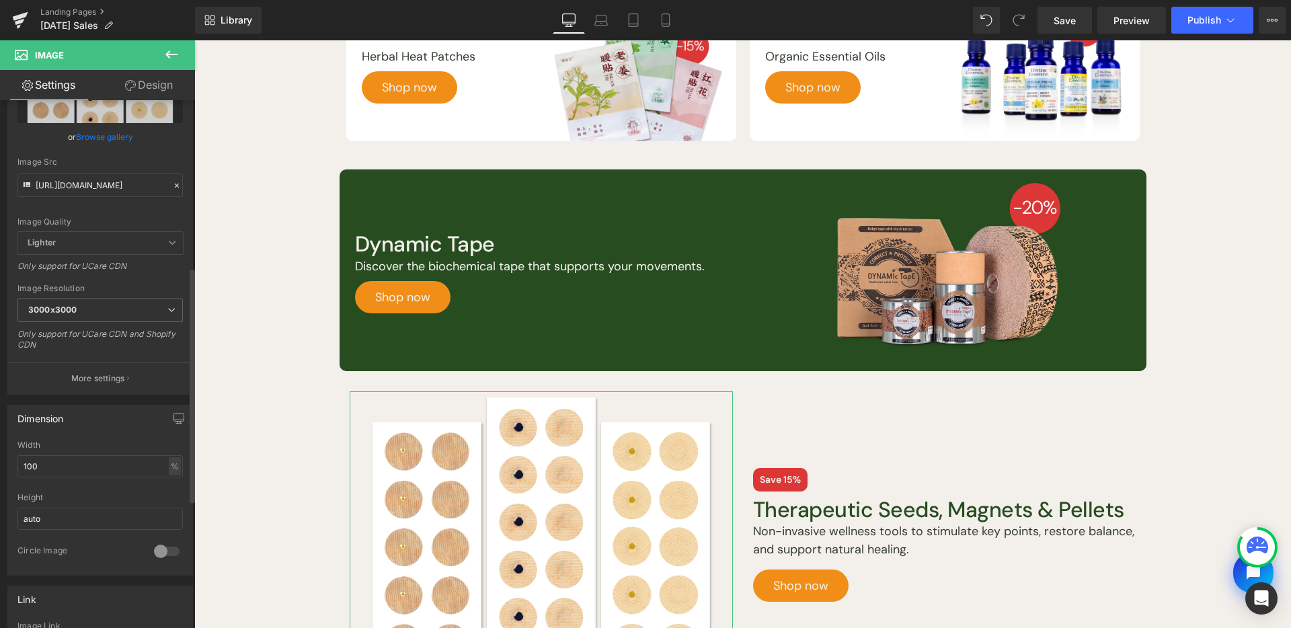
scroll to position [380, 0]
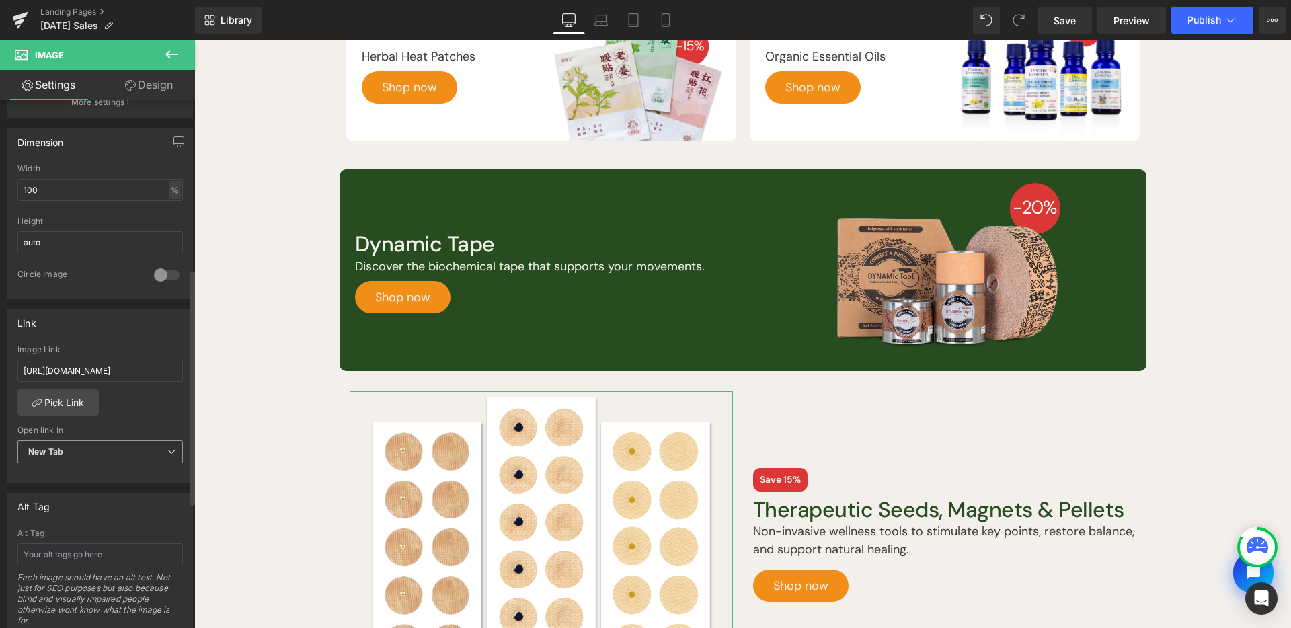
click at [87, 450] on span "New Tab" at bounding box center [99, 453] width 165 height 24
drag, startPoint x: 88, startPoint y: 476, endPoint x: 454, endPoint y: 510, distance: 367.5
click at [88, 476] on li "Current Tab" at bounding box center [97, 475] width 160 height 20
click at [796, 586] on span "Button" at bounding box center [801, 586] width 31 height 16
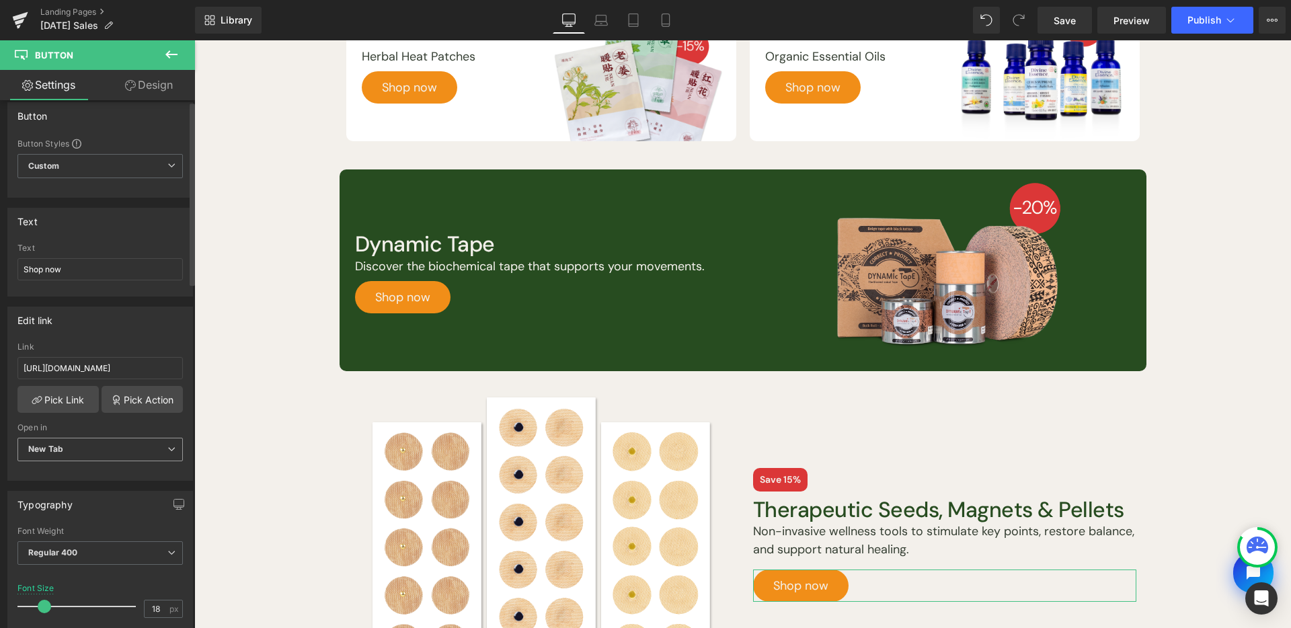
scroll to position [28, 0]
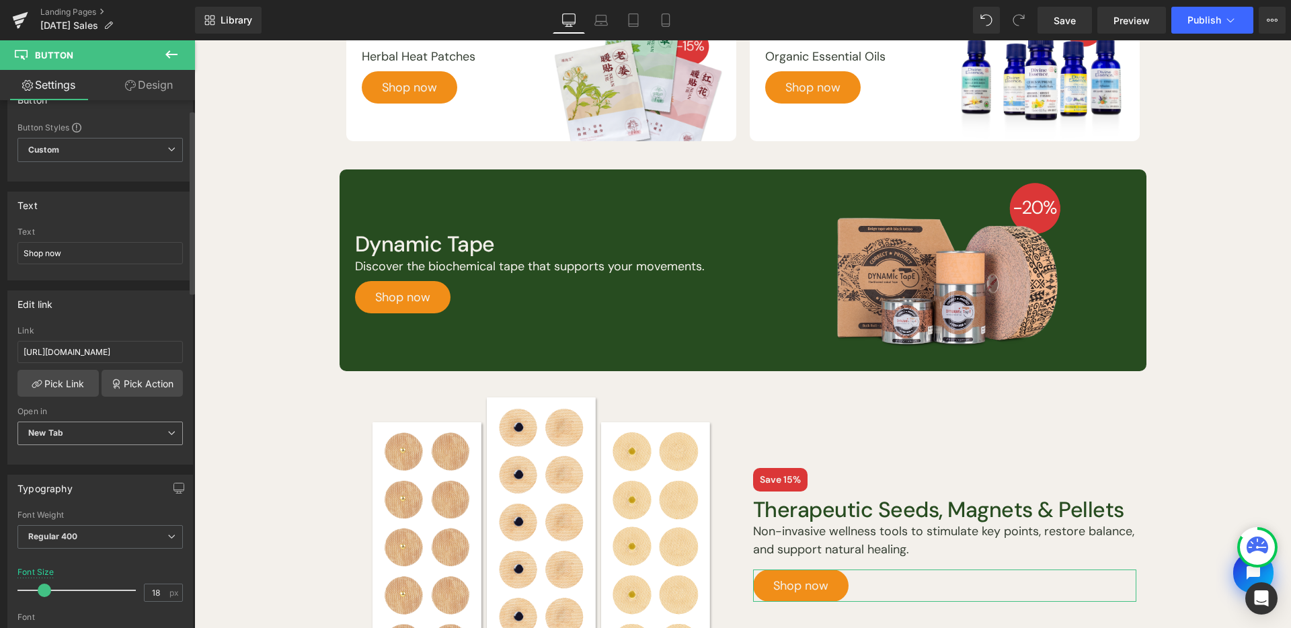
click at [102, 434] on span "New Tab" at bounding box center [99, 434] width 165 height 24
click at [93, 461] on li "Current Tab" at bounding box center [97, 457] width 160 height 20
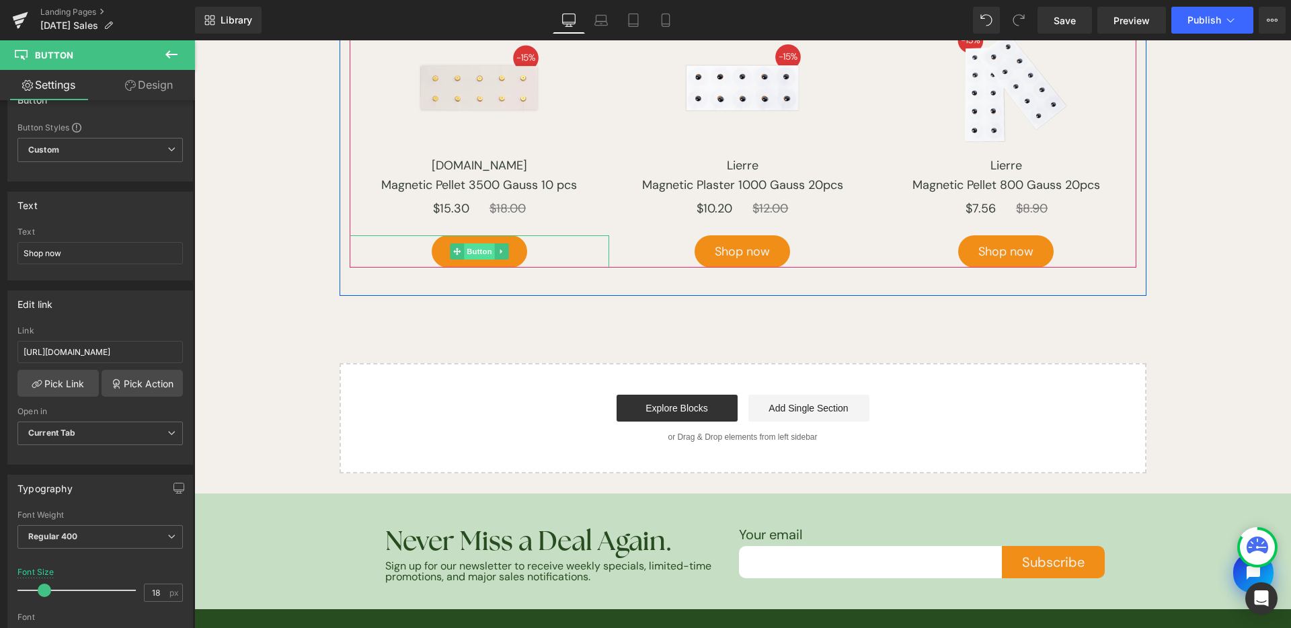
click at [471, 254] on span "Button" at bounding box center [479, 251] width 31 height 16
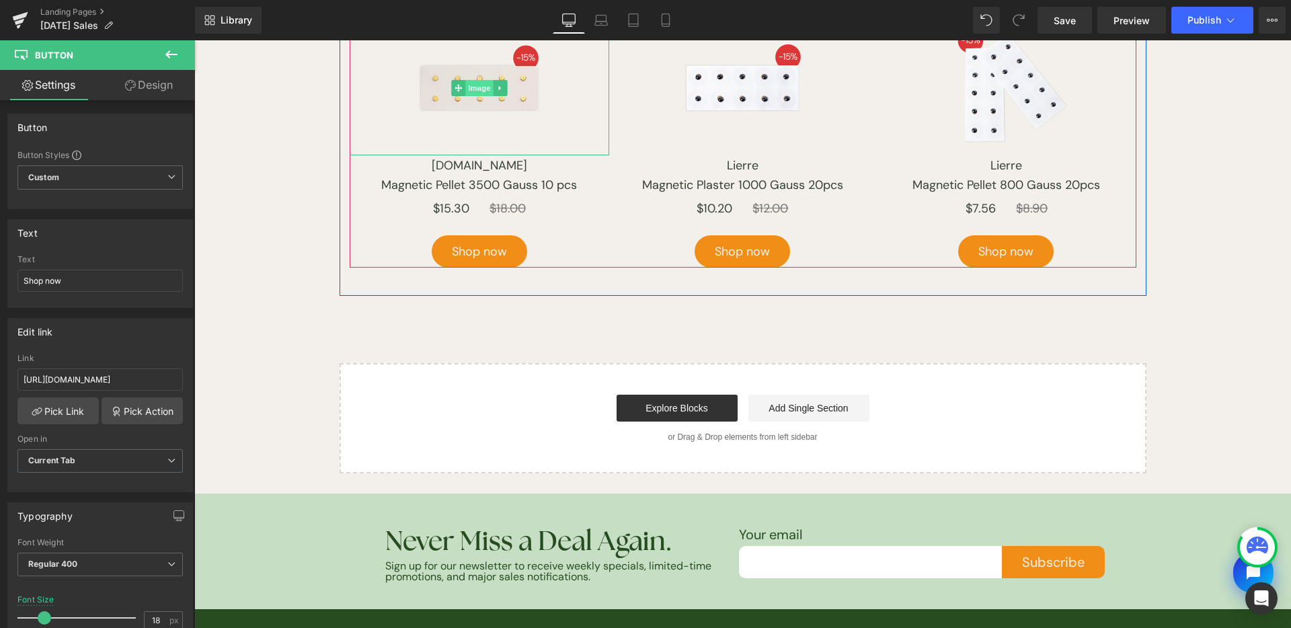
click at [478, 83] on span "Image" at bounding box center [479, 88] width 28 height 16
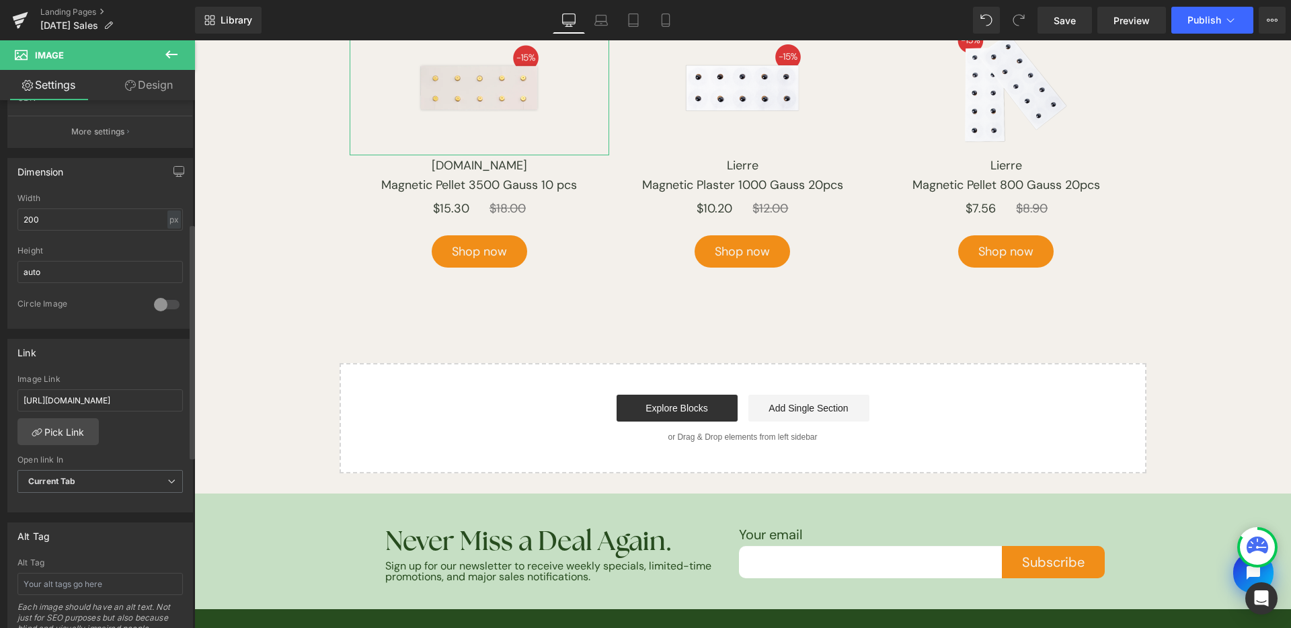
scroll to position [354, 0]
click at [658, 17] on link "Mobile" at bounding box center [666, 20] width 32 height 27
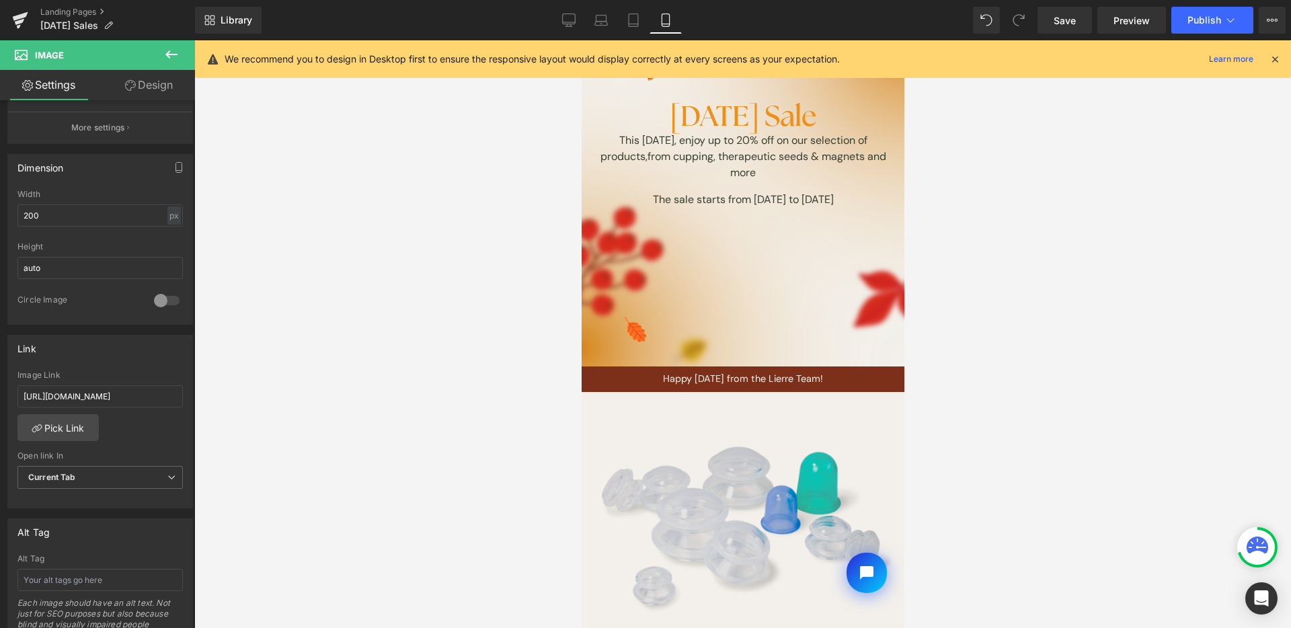
scroll to position [277, 0]
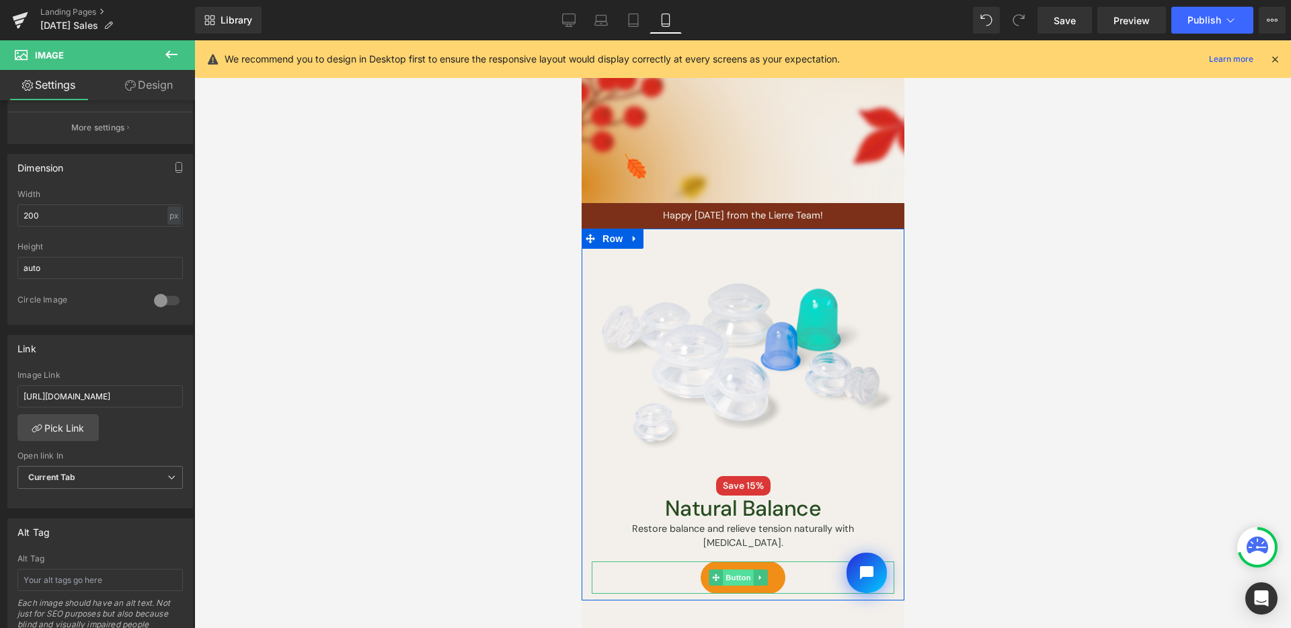
click at [734, 570] on span "Button" at bounding box center [737, 578] width 31 height 16
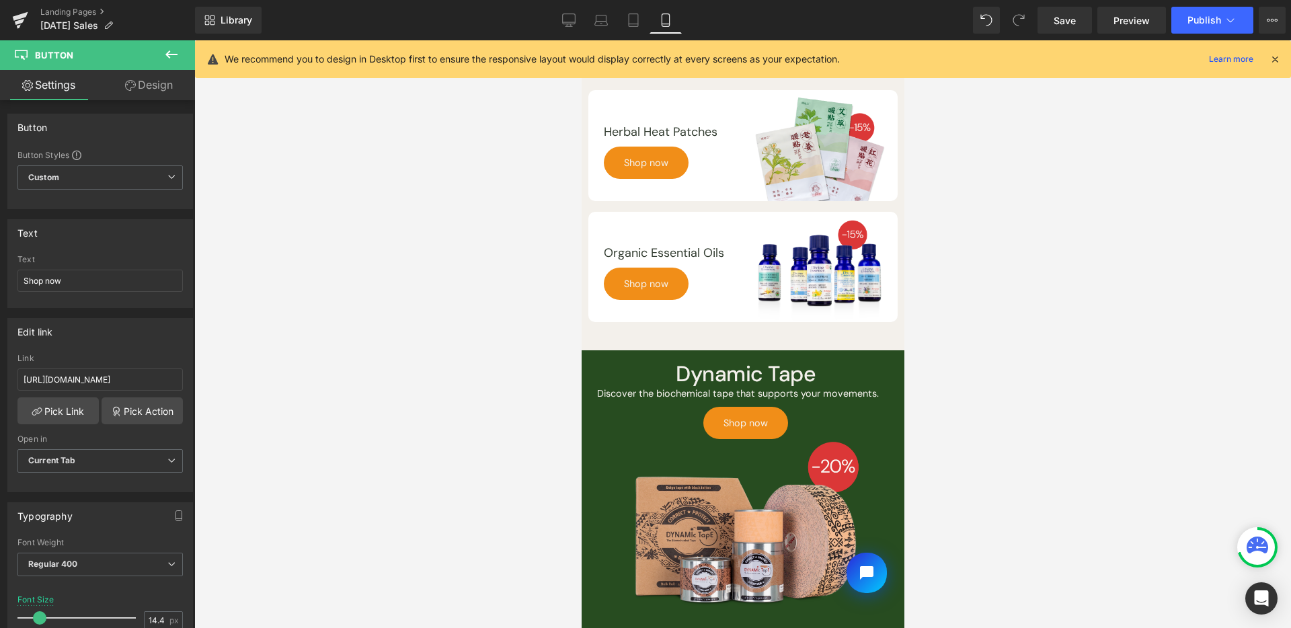
scroll to position [1393, 0]
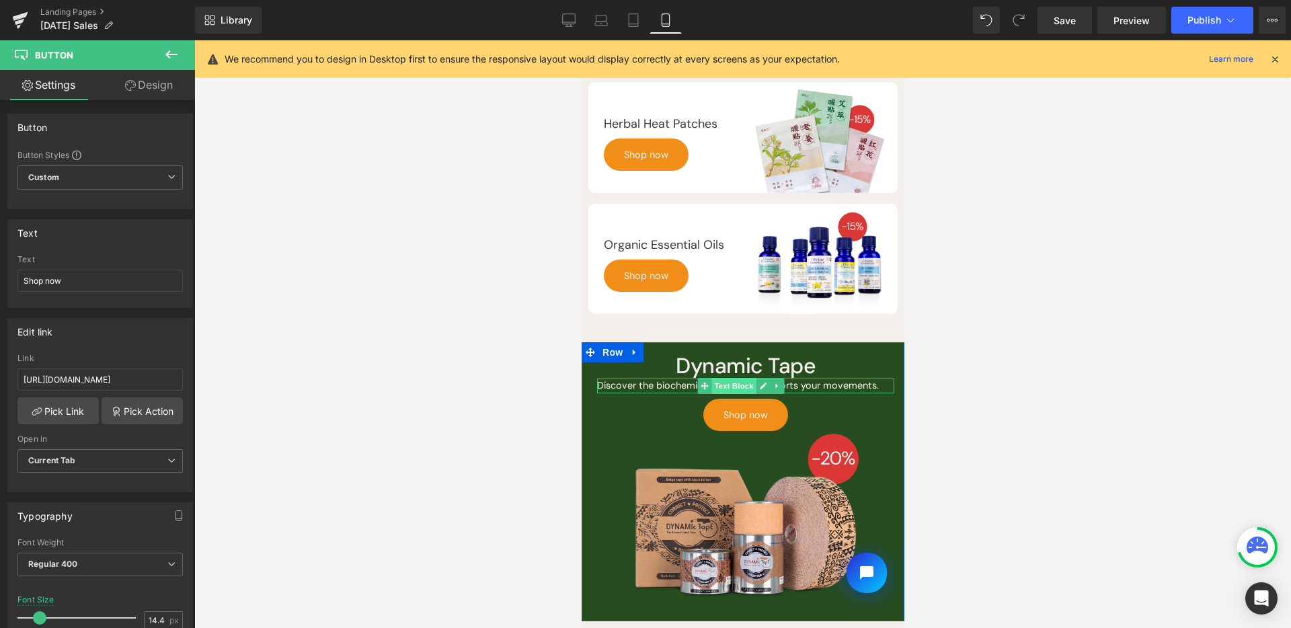
click at [739, 385] on span "Text Block" at bounding box center [733, 386] width 44 height 16
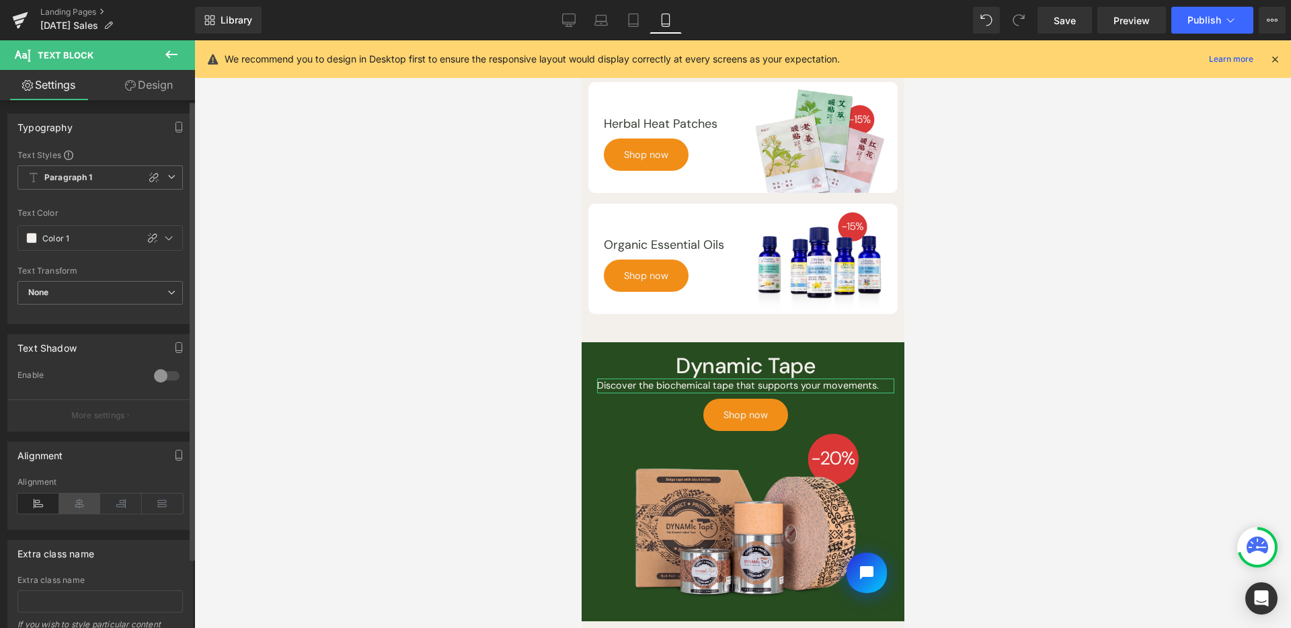
drag, startPoint x: 91, startPoint y: 504, endPoint x: 116, endPoint y: 170, distance: 334.5
click at [91, 504] on icon at bounding box center [80, 504] width 42 height 20
drag, startPoint x: 580, startPoint y: 11, endPoint x: 525, endPoint y: 342, distance: 335.4
click at [580, 11] on link "Desktop" at bounding box center [569, 20] width 32 height 27
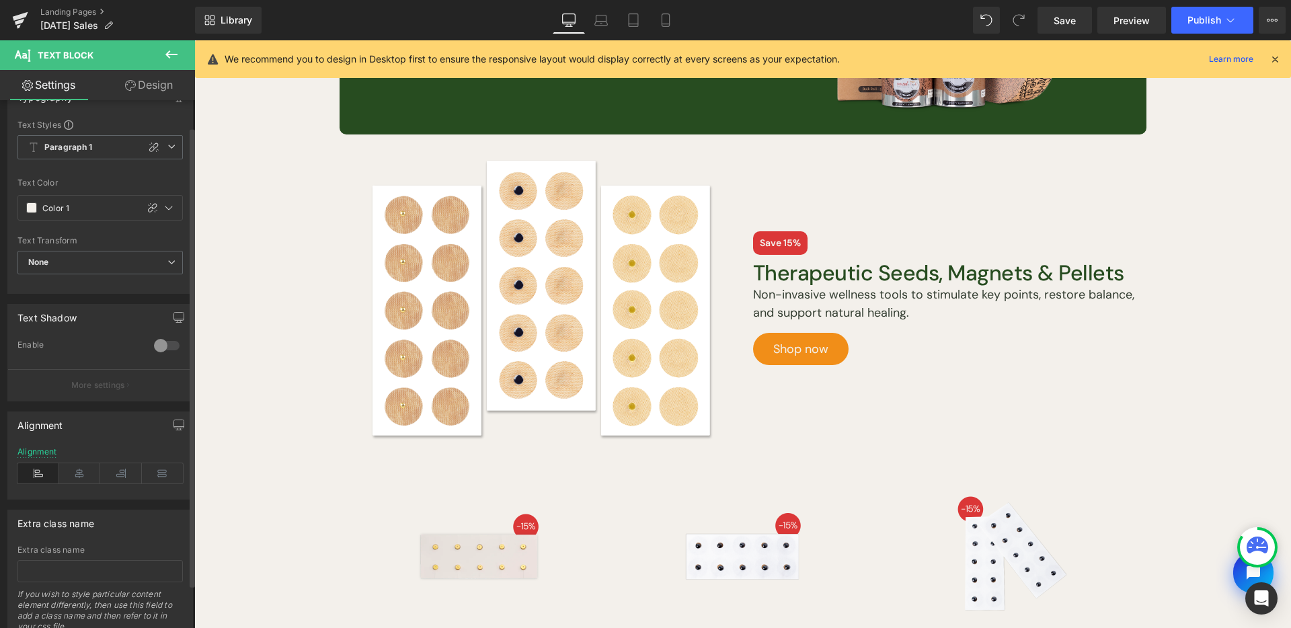
scroll to position [0, 0]
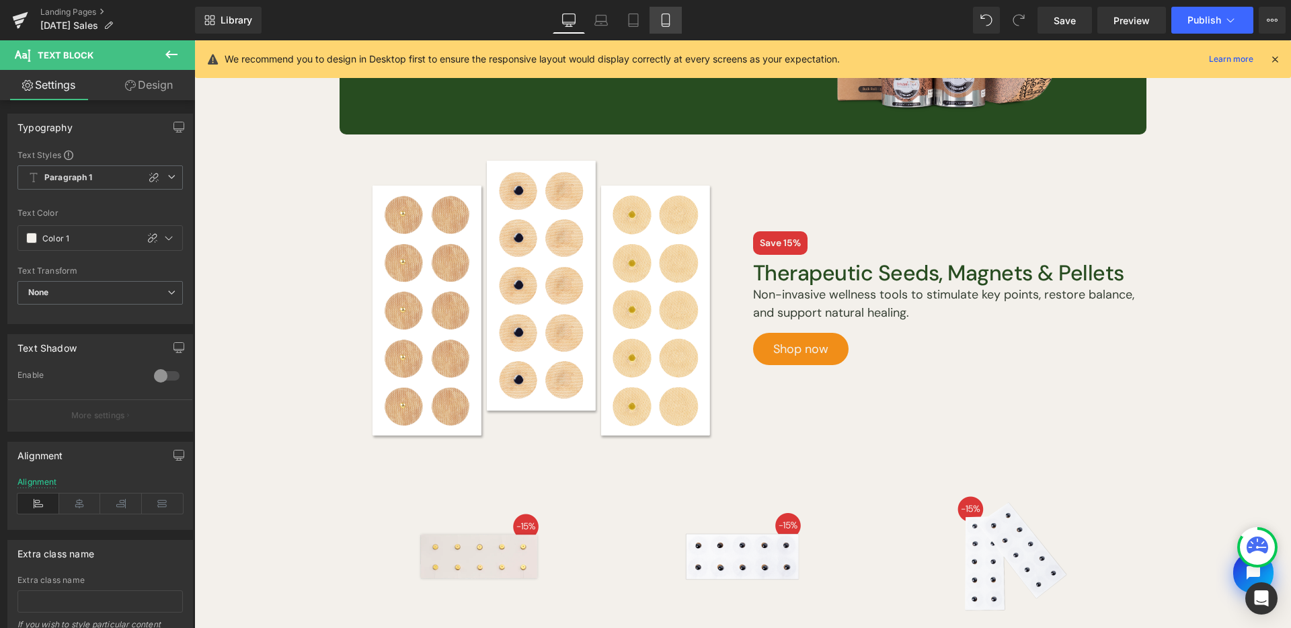
click at [677, 26] on link "Mobile" at bounding box center [666, 20] width 32 height 27
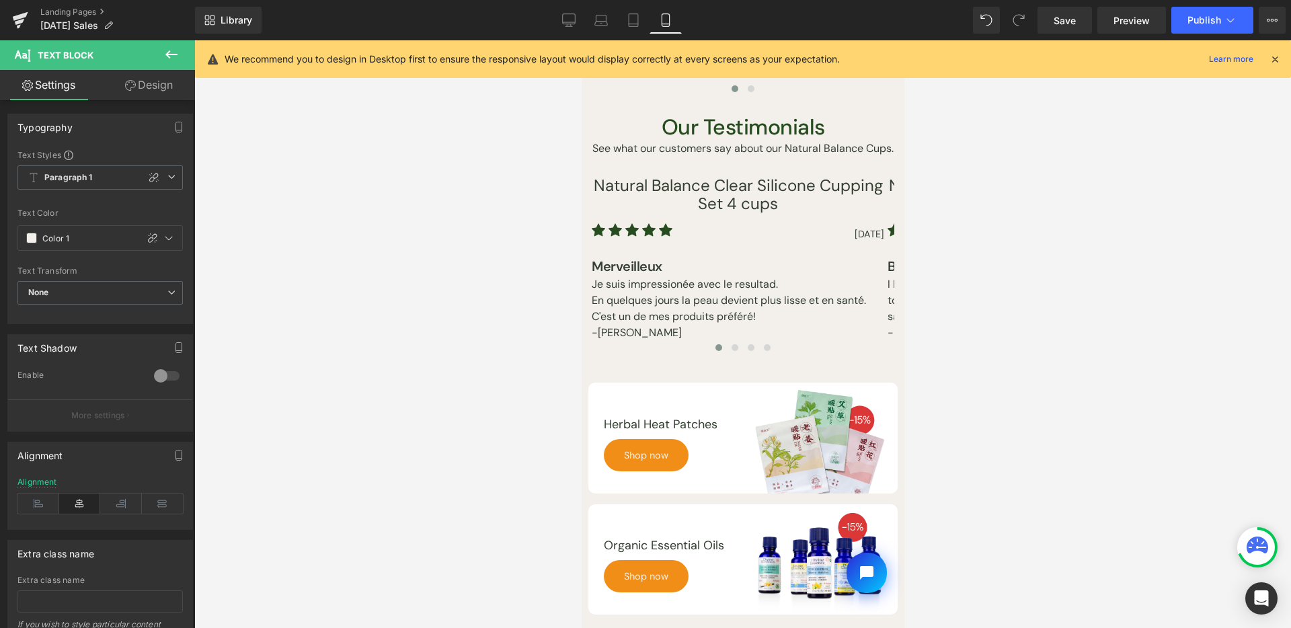
scroll to position [1086, 0]
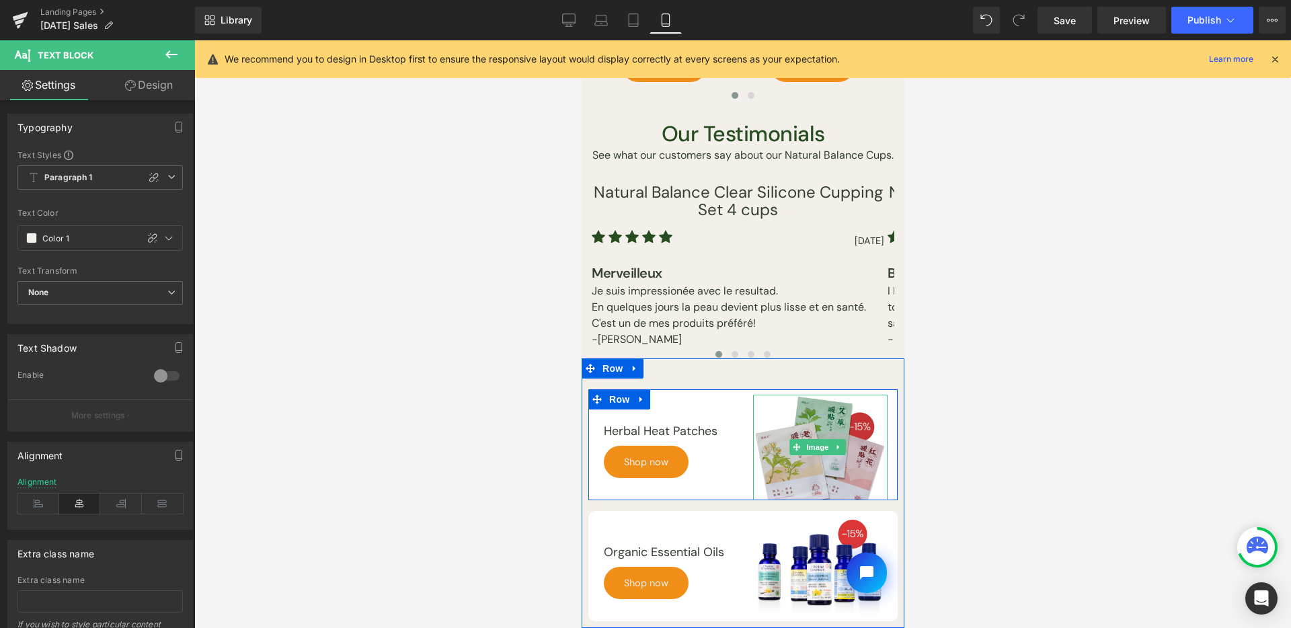
click at [828, 445] on img at bounding box center [820, 447] width 135 height 105
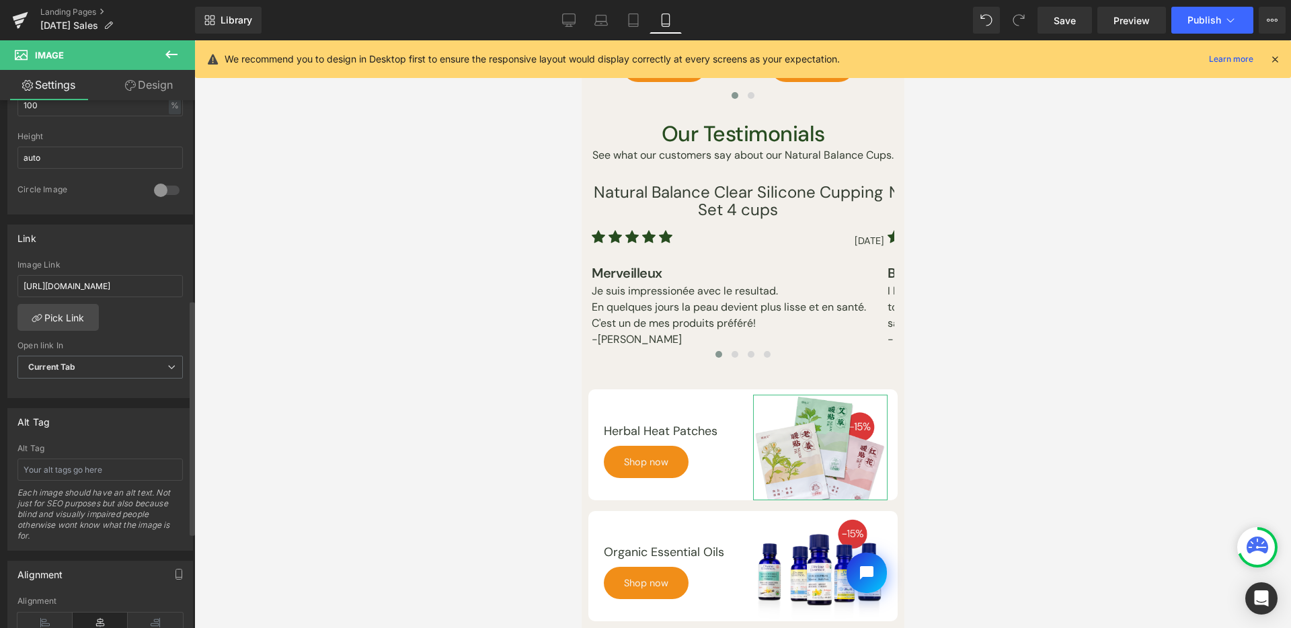
scroll to position [521, 0]
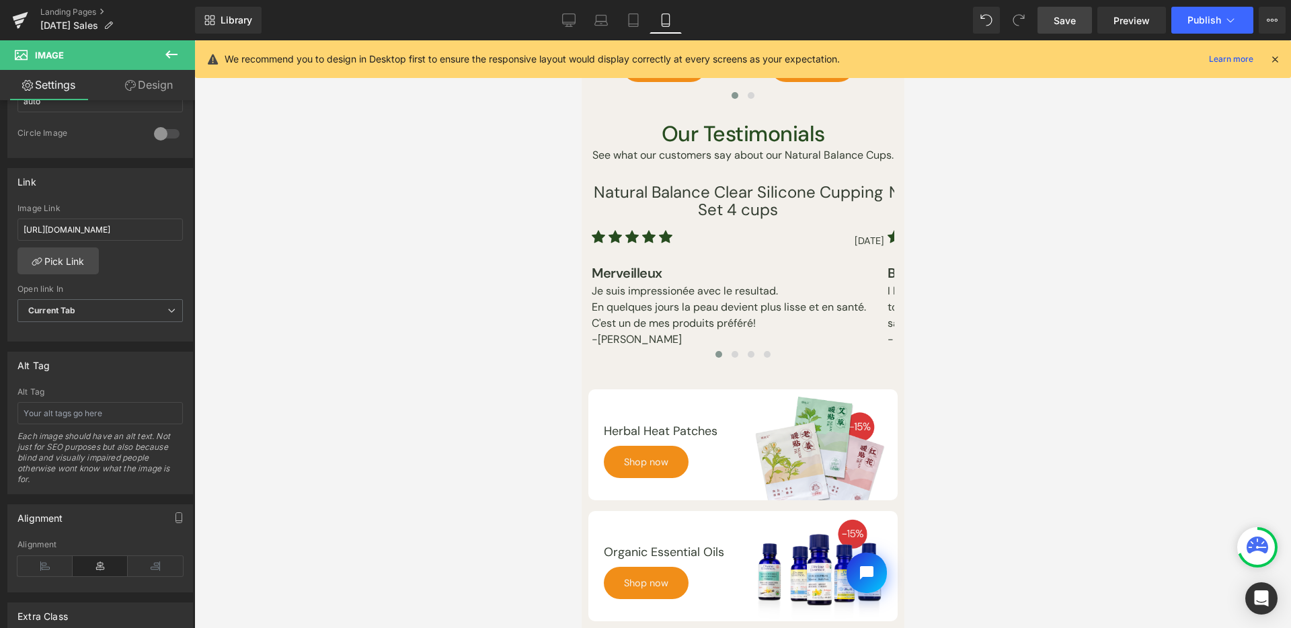
click at [1072, 23] on span "Save" at bounding box center [1065, 20] width 22 height 14
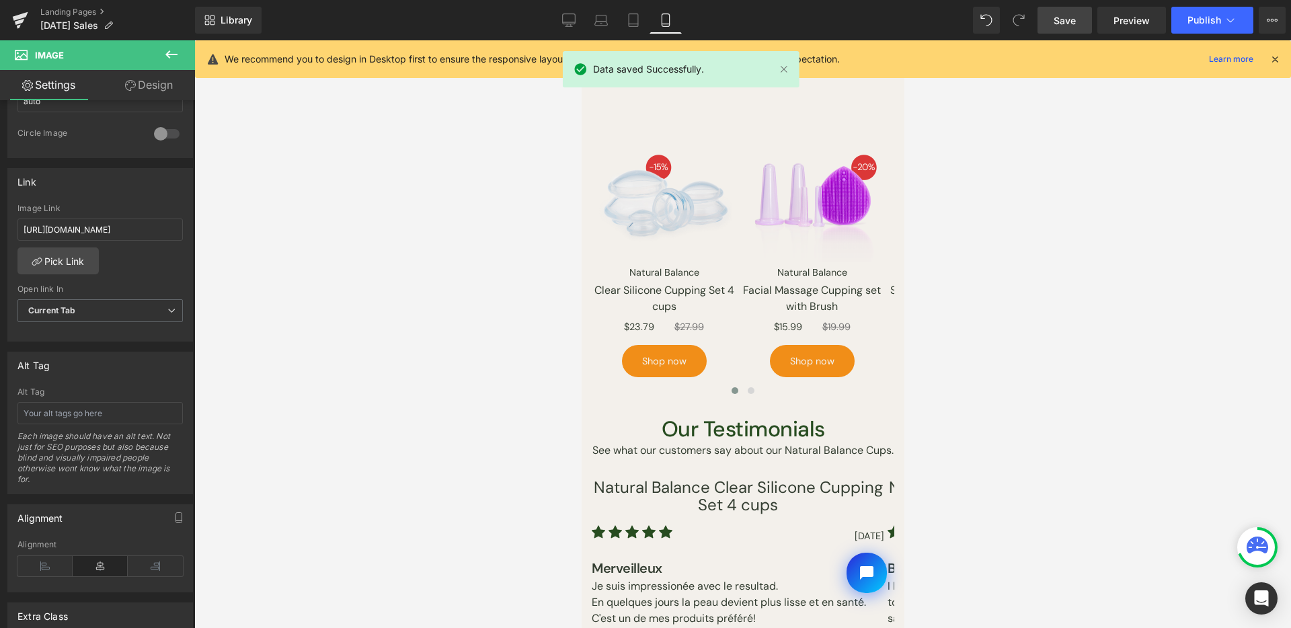
scroll to position [540, 0]
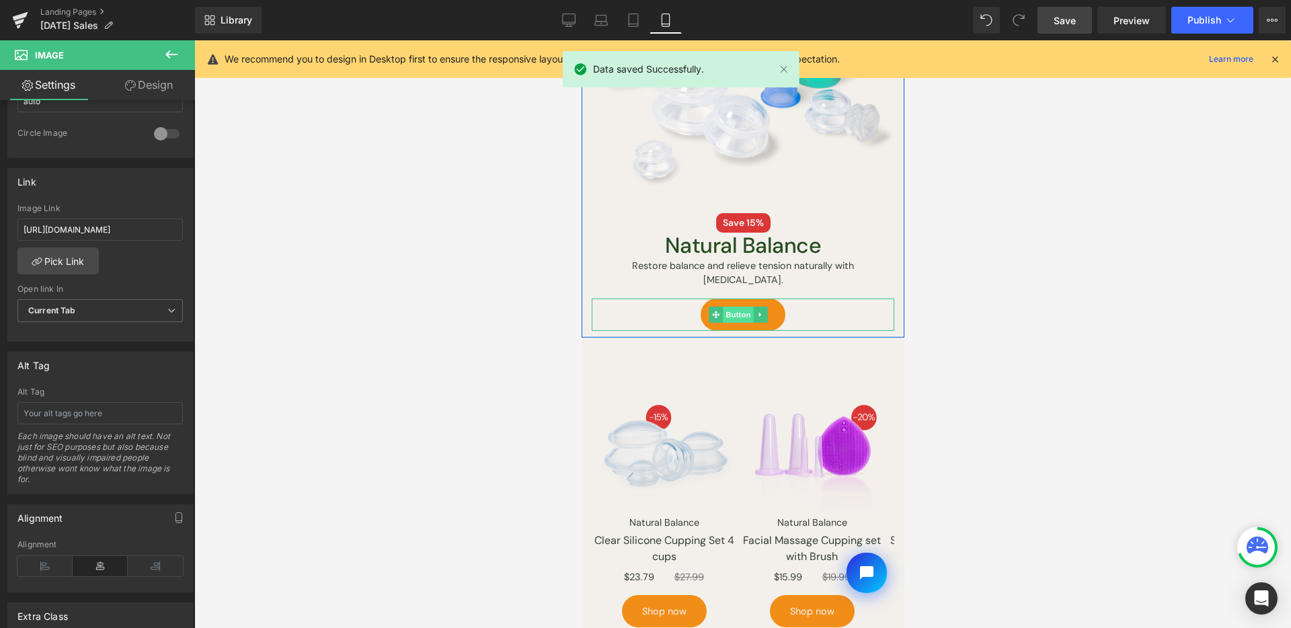
click at [742, 308] on span "Button" at bounding box center [737, 315] width 31 height 16
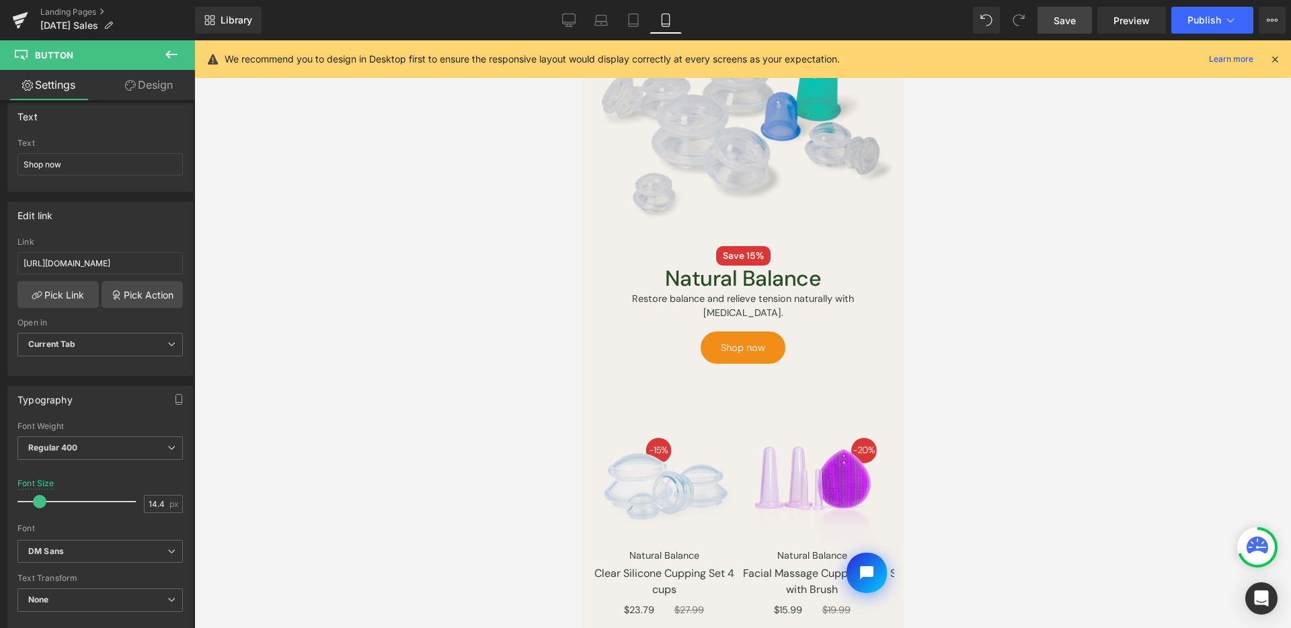
scroll to position [494, 0]
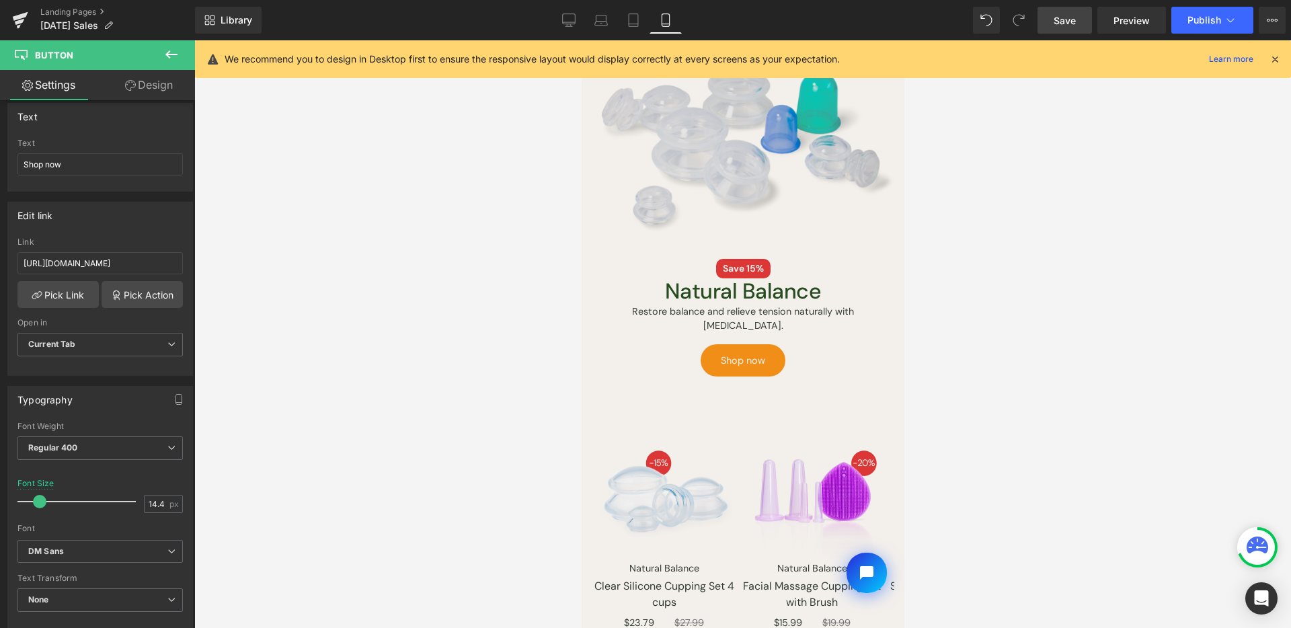
click at [716, 145] on div "Image" at bounding box center [742, 145] width 303 height 227
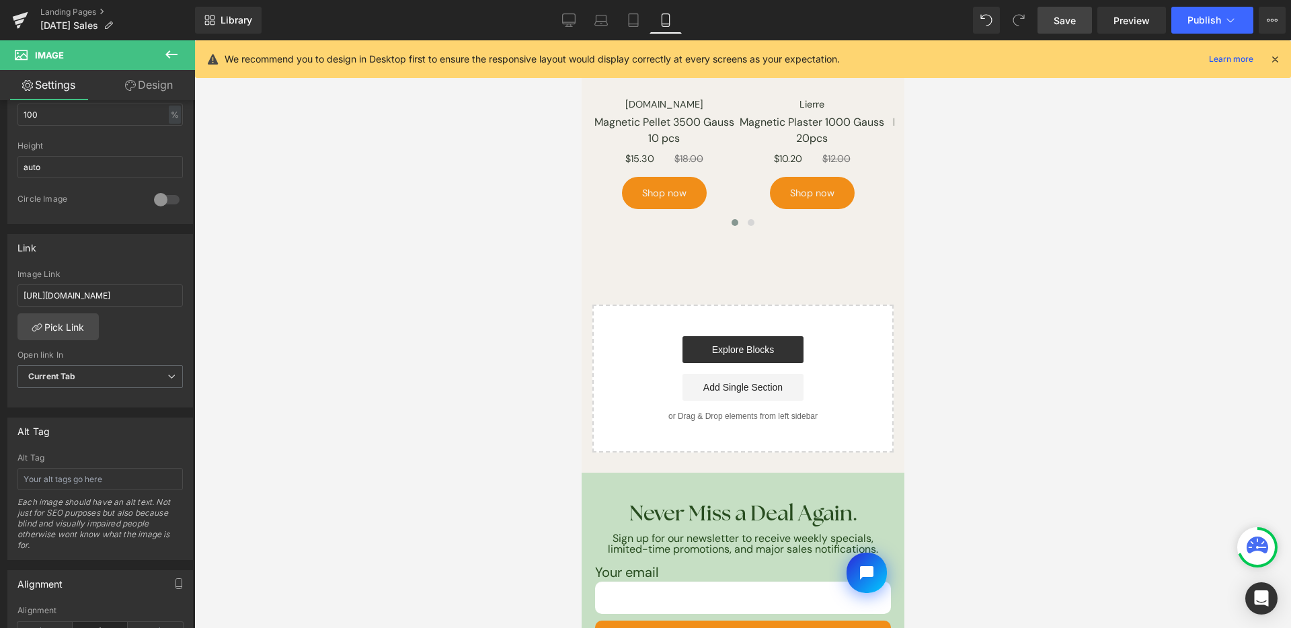
scroll to position [2339, 0]
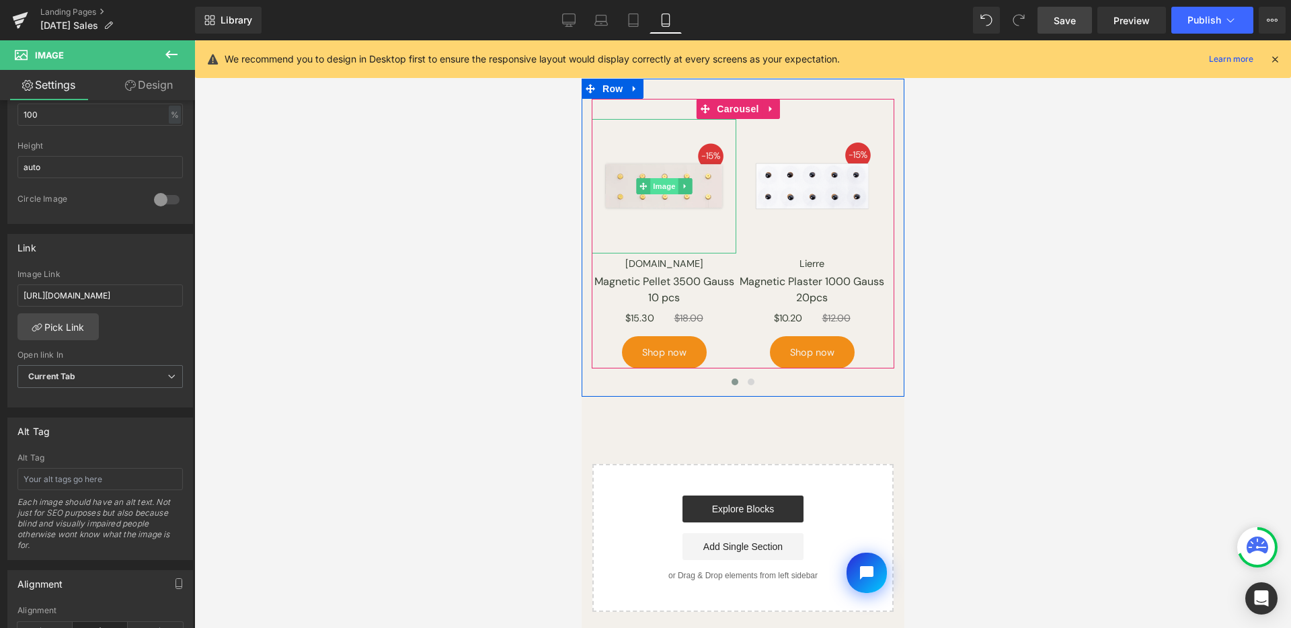
click at [669, 182] on span "Image" at bounding box center [664, 186] width 28 height 16
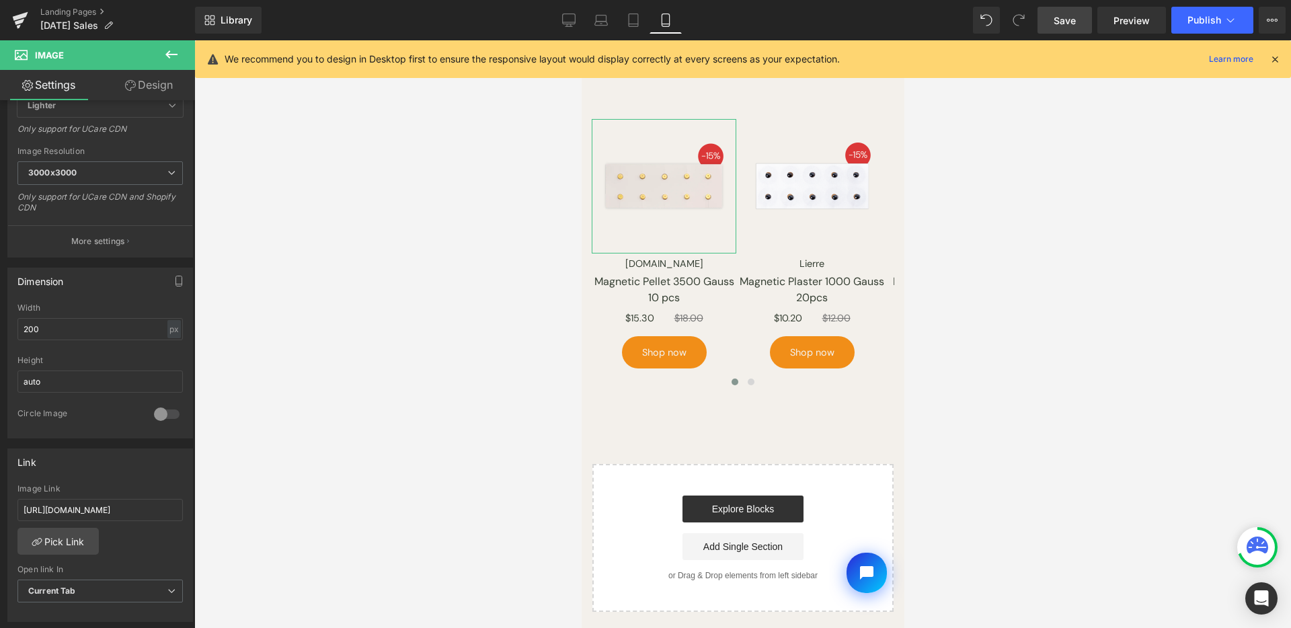
scroll to position [434, 0]
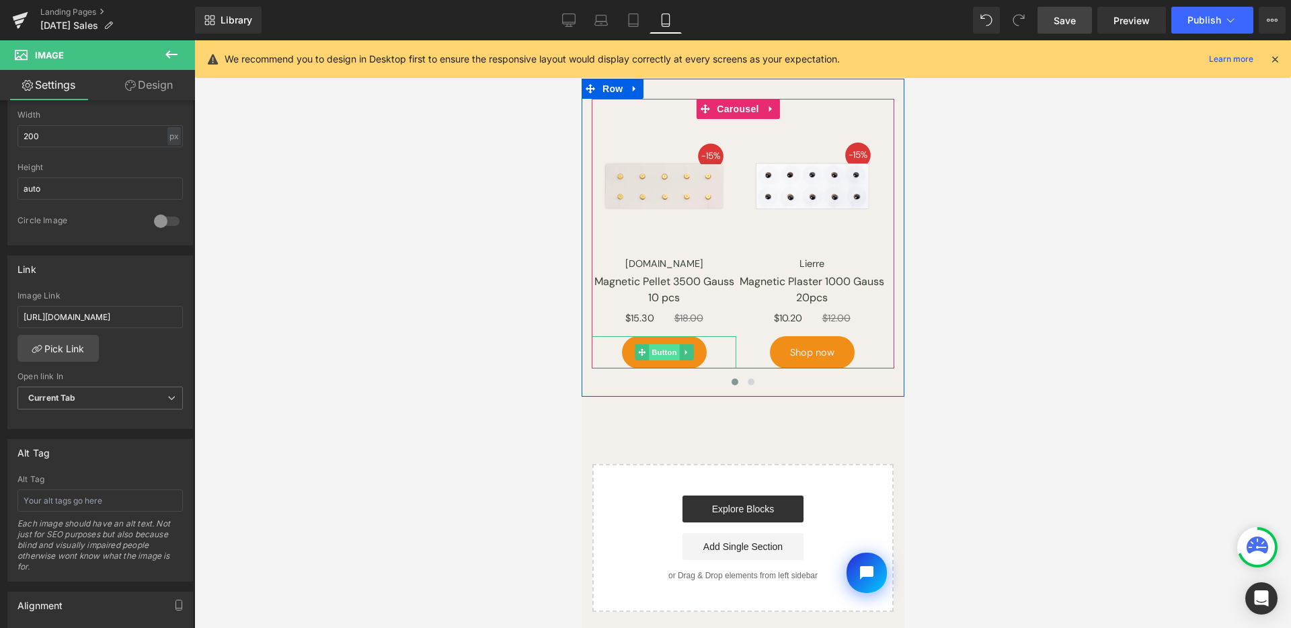
click at [658, 344] on span "Button" at bounding box center [663, 352] width 31 height 16
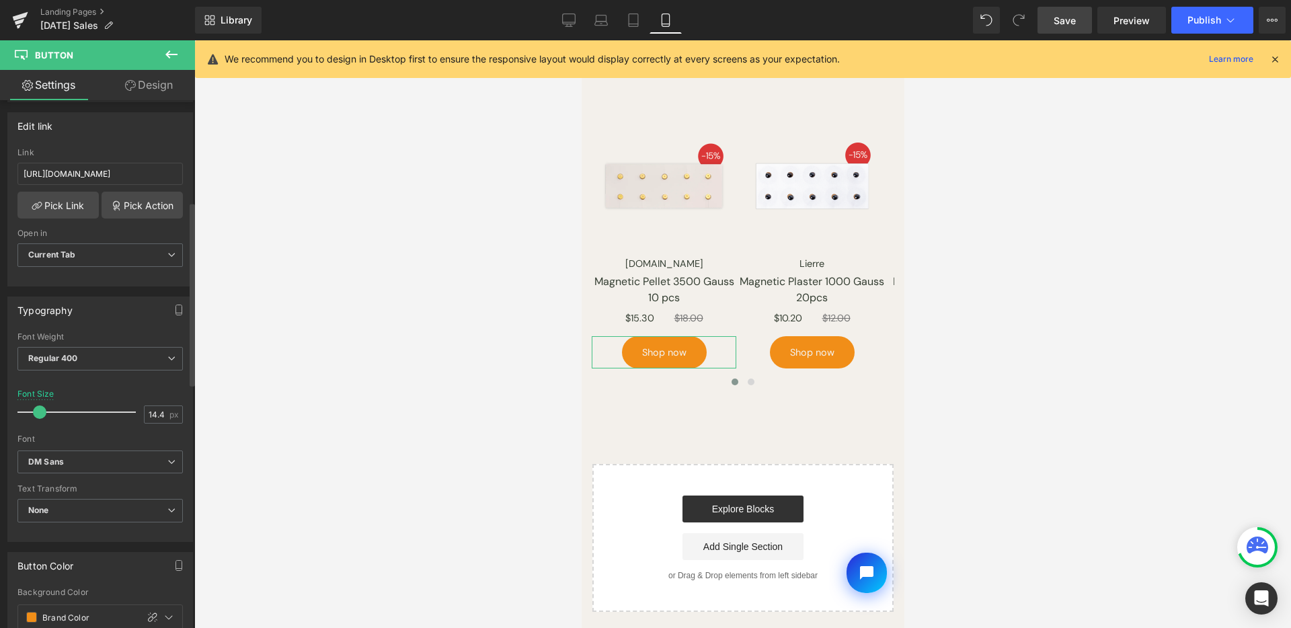
scroll to position [447, 0]
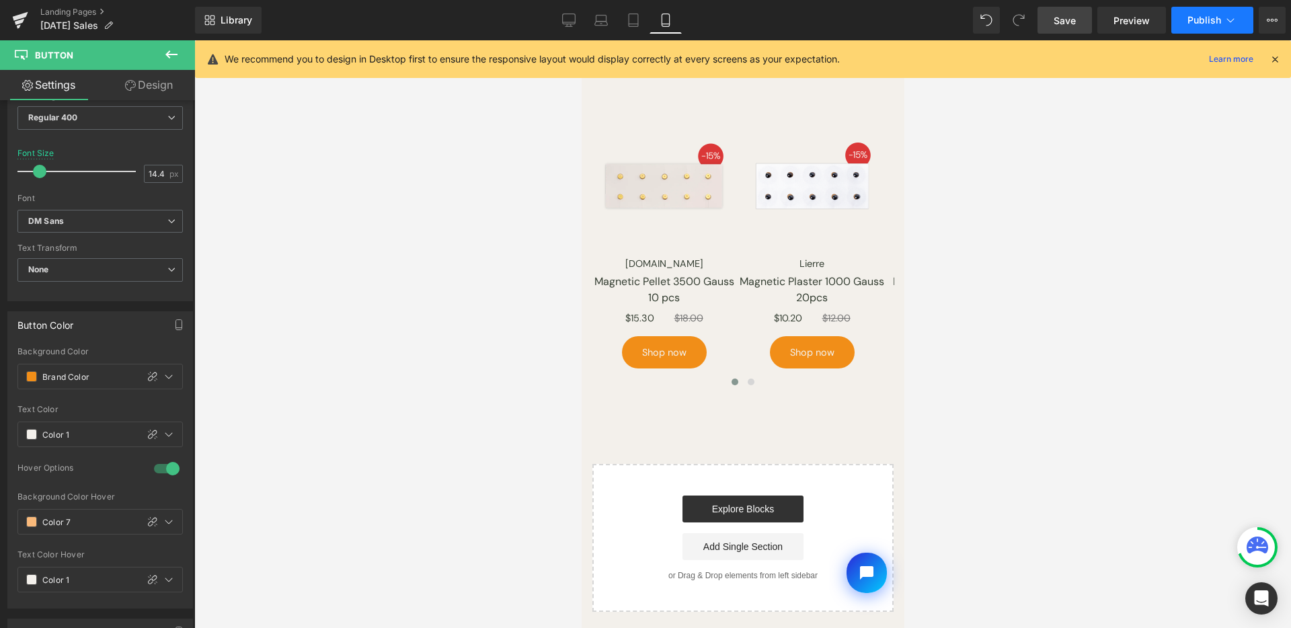
click at [1227, 13] on button "Publish" at bounding box center [1213, 20] width 82 height 27
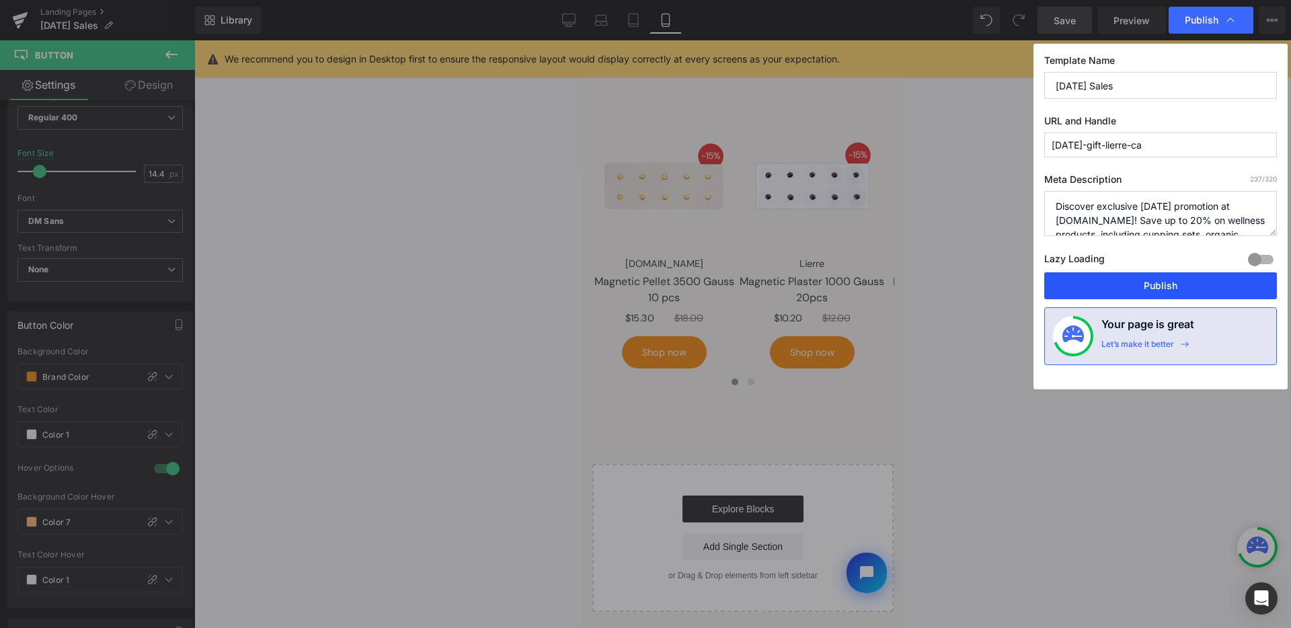
click at [1147, 280] on button "Publish" at bounding box center [1160, 285] width 233 height 27
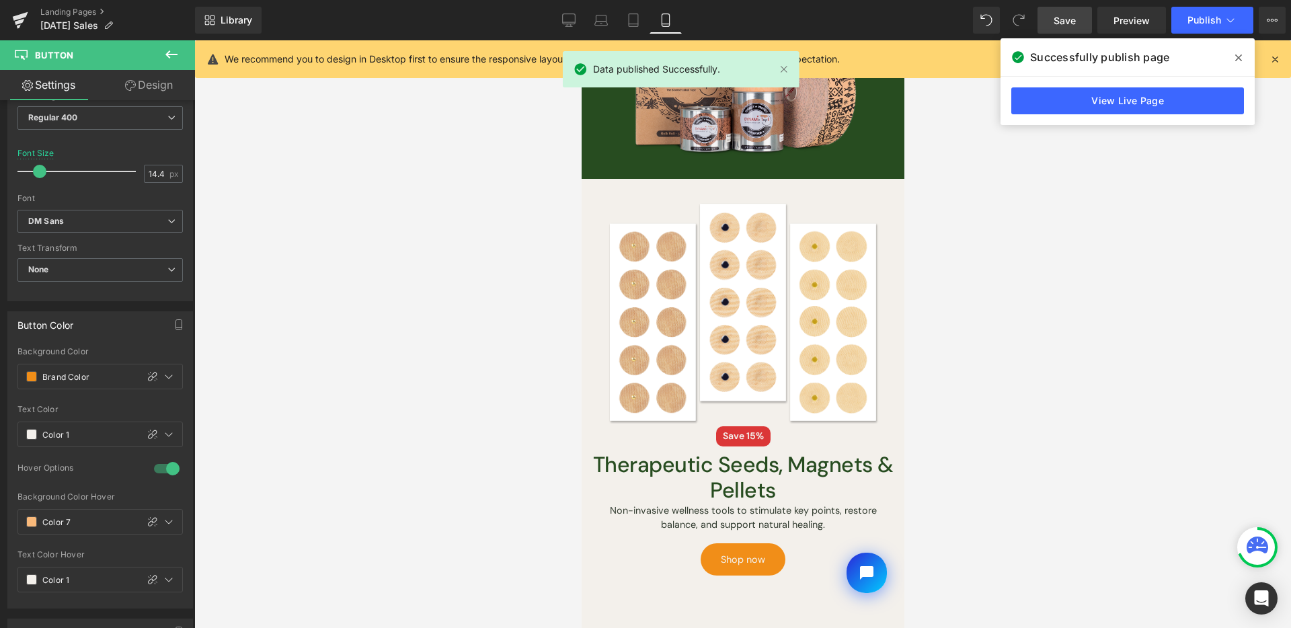
scroll to position [1536, 0]
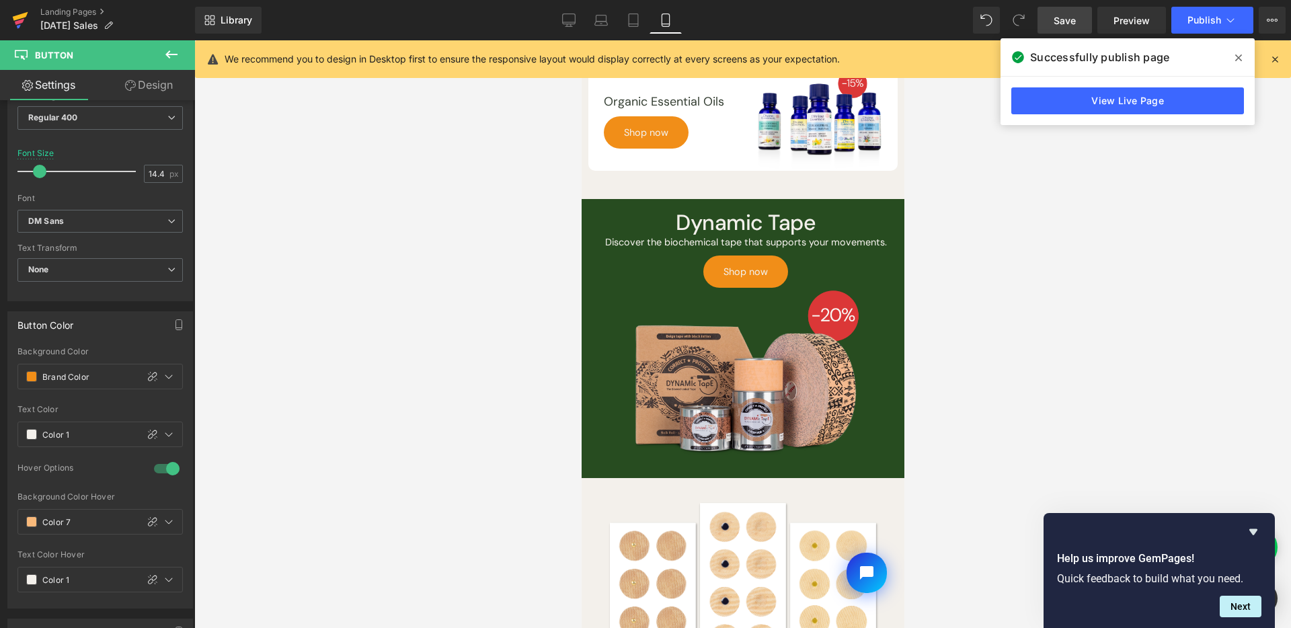
click at [22, 20] on icon at bounding box center [19, 22] width 9 height 6
